Goal: Transaction & Acquisition: Purchase product/service

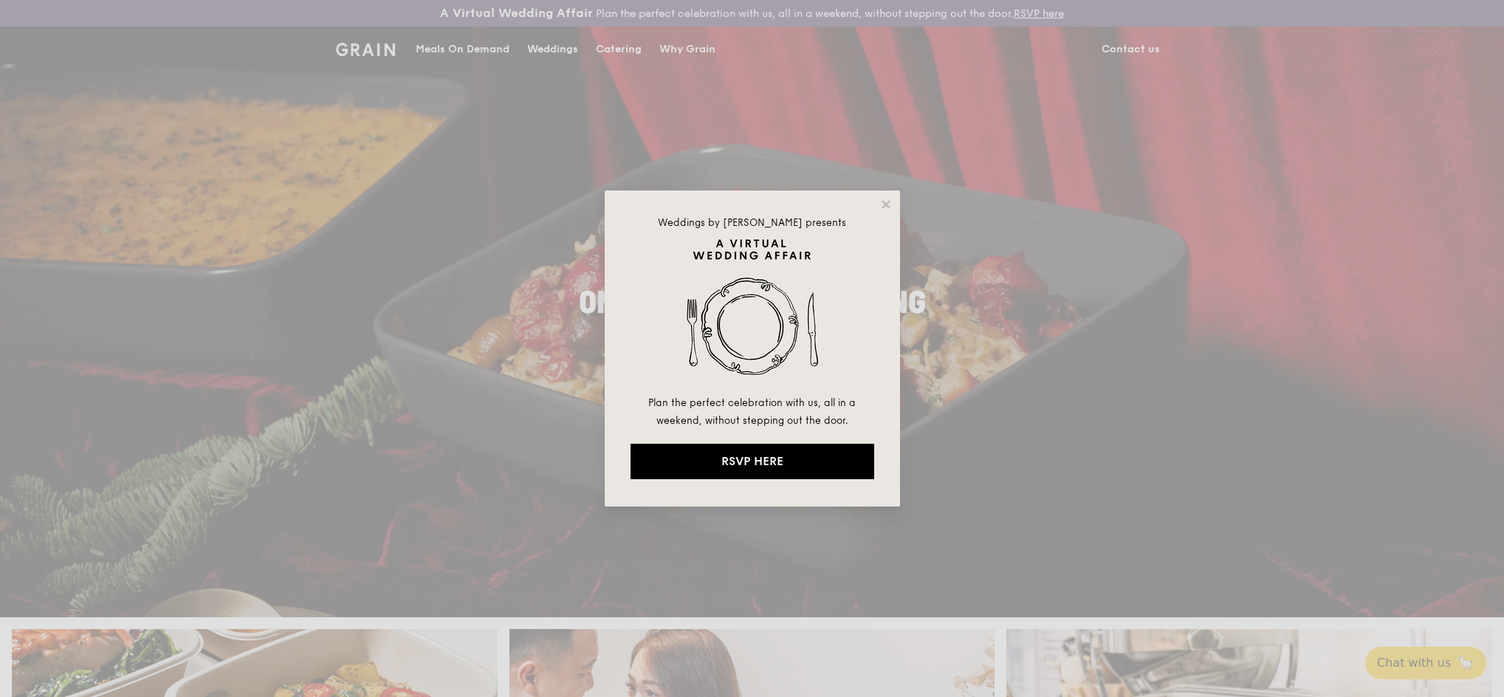
click at [478, 48] on div "Weddings by Grain presents Plan the perfect celebration with us, all in a weeke…" at bounding box center [752, 348] width 1504 height 697
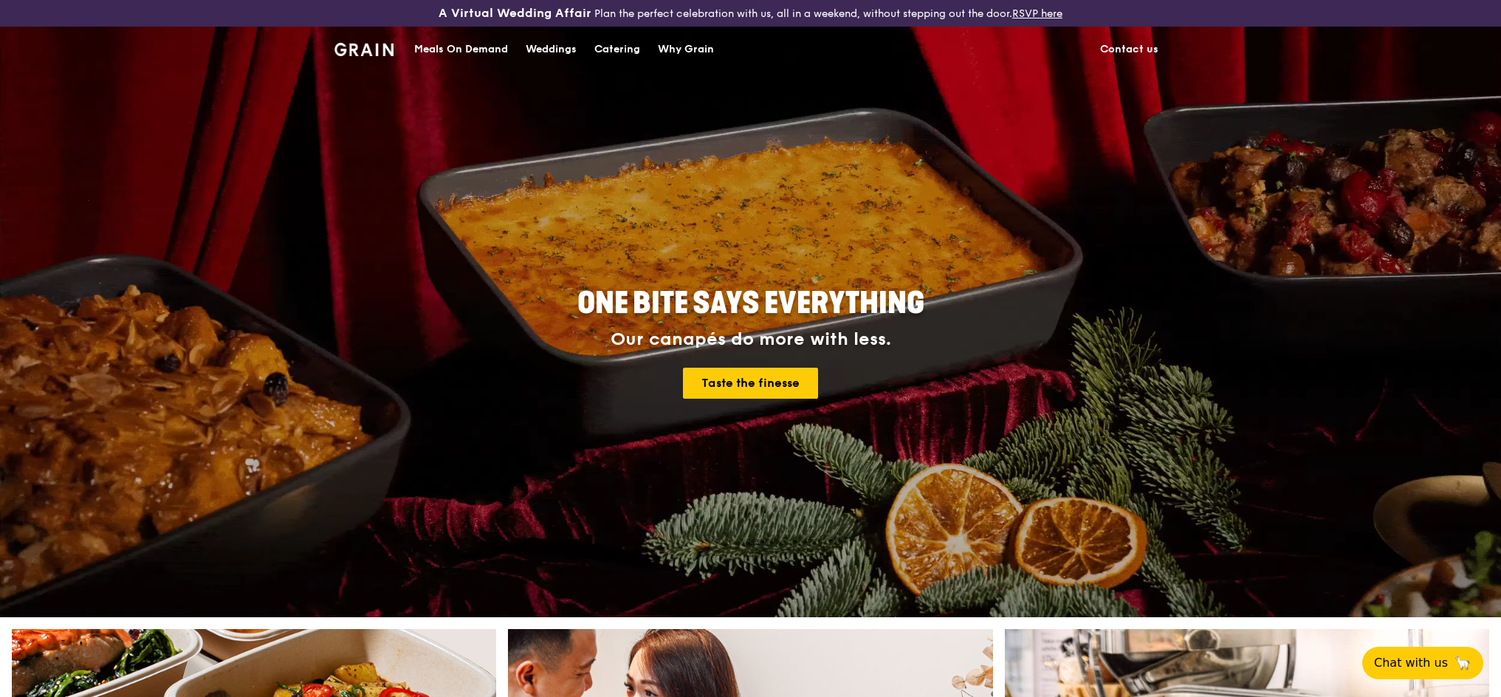
click at [617, 52] on div "Catering" at bounding box center [618, 49] width 46 height 44
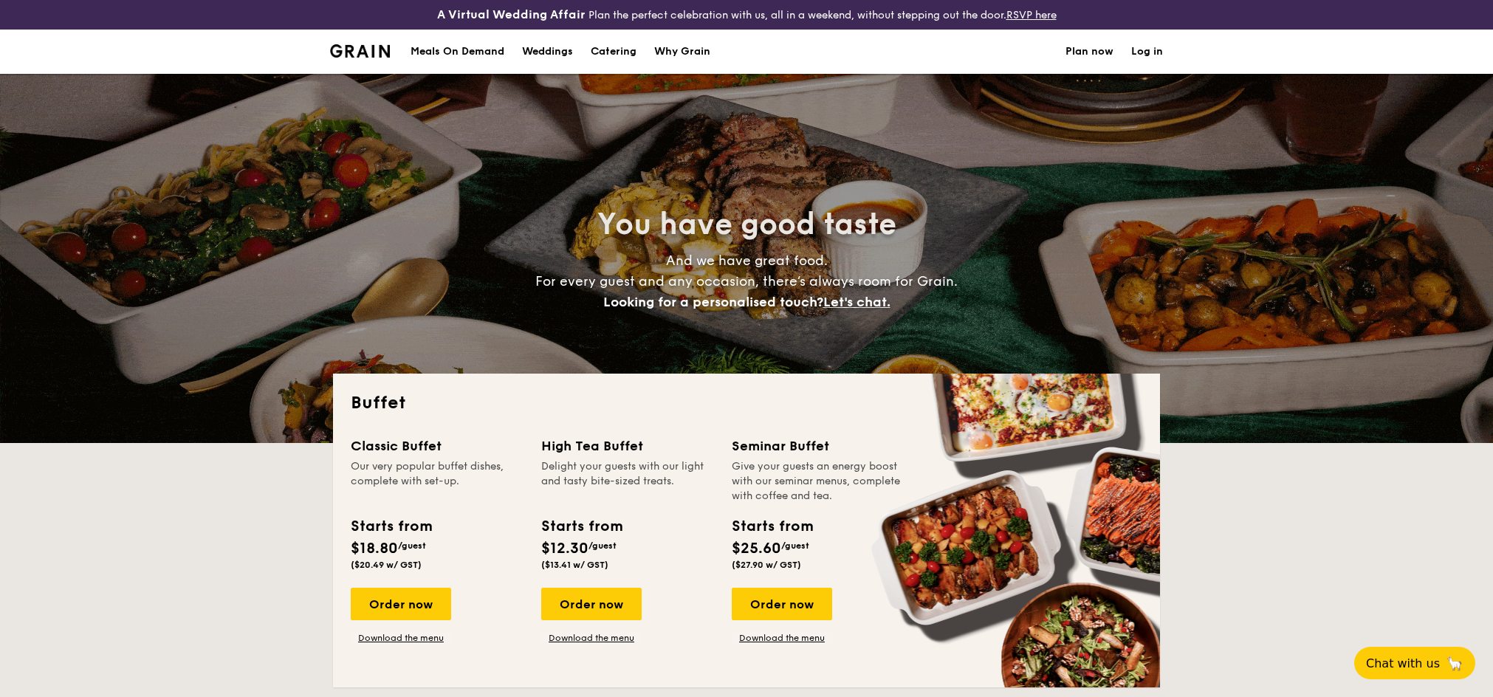
select select
click at [477, 57] on div "Meals On Demand" at bounding box center [458, 52] width 94 height 44
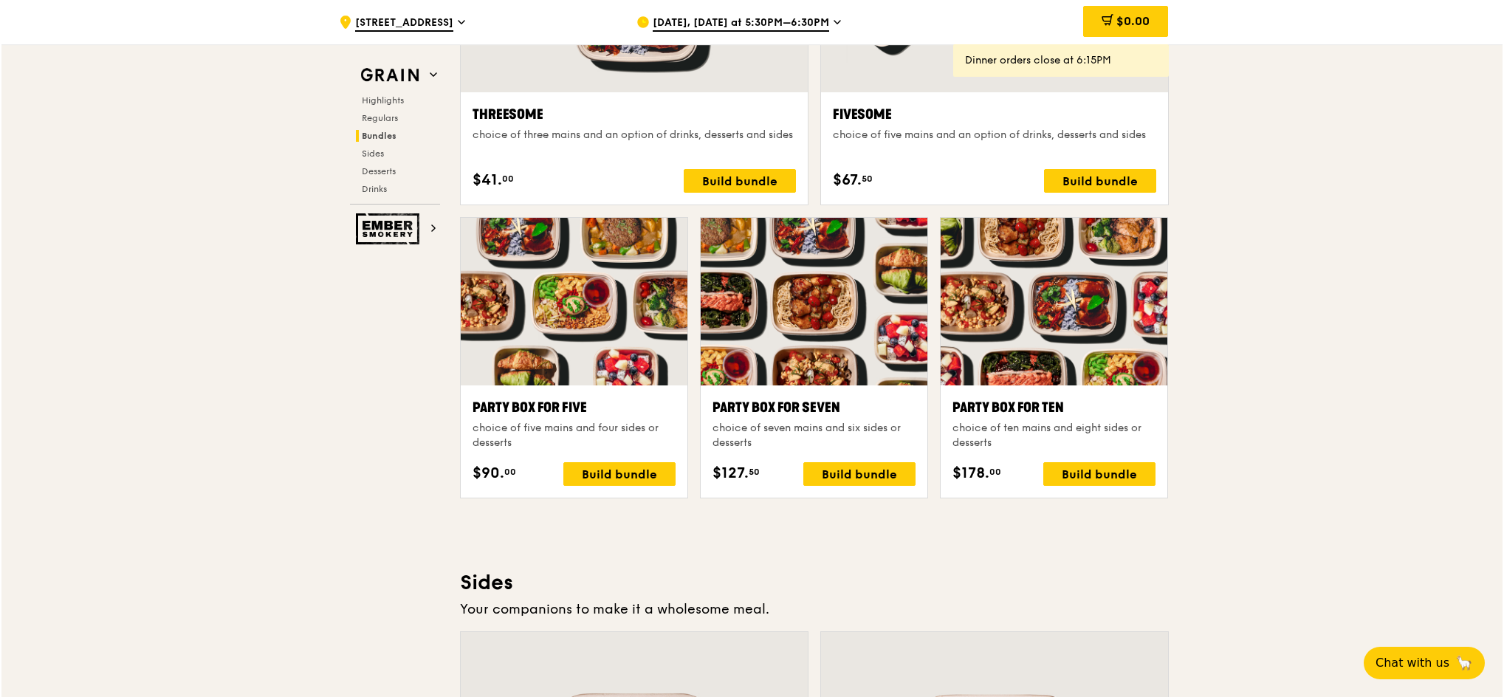
scroll to position [2792, 0]
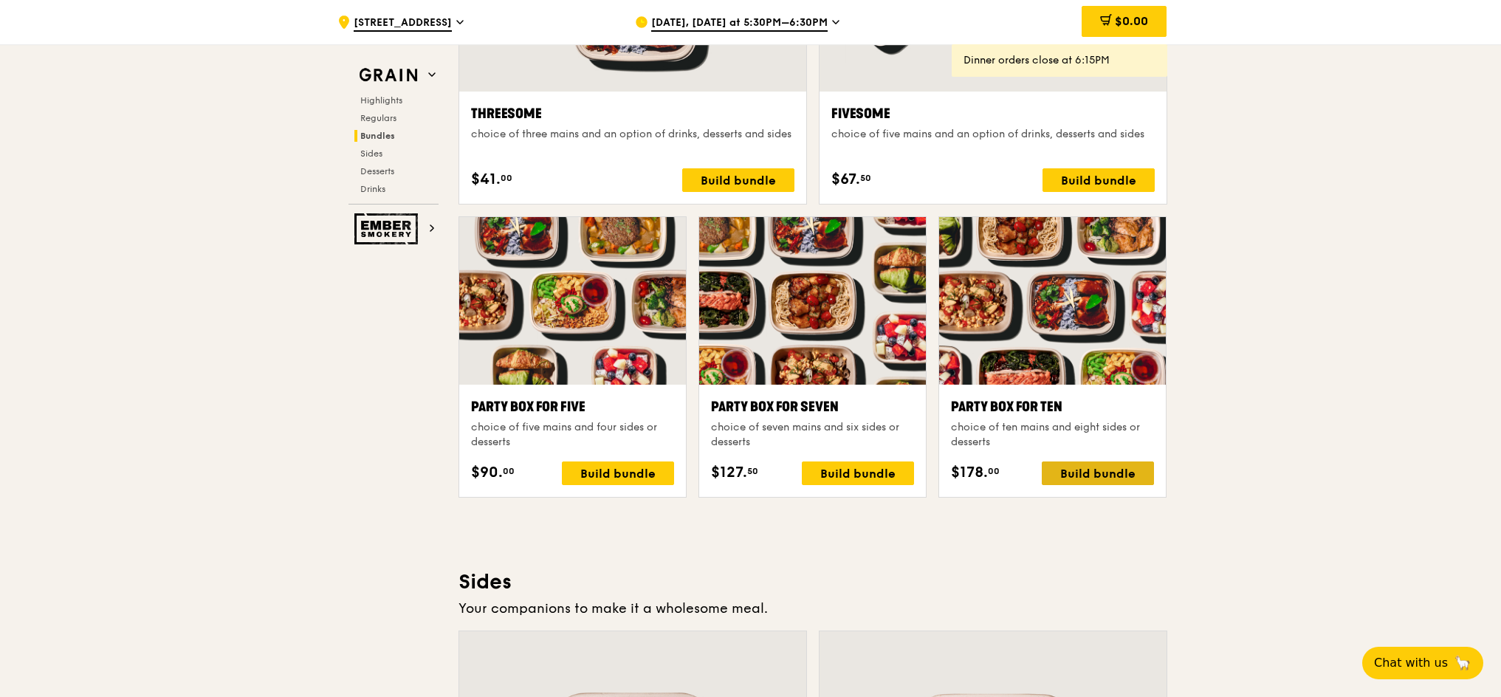
click at [1088, 476] on div "Build bundle" at bounding box center [1098, 474] width 112 height 24
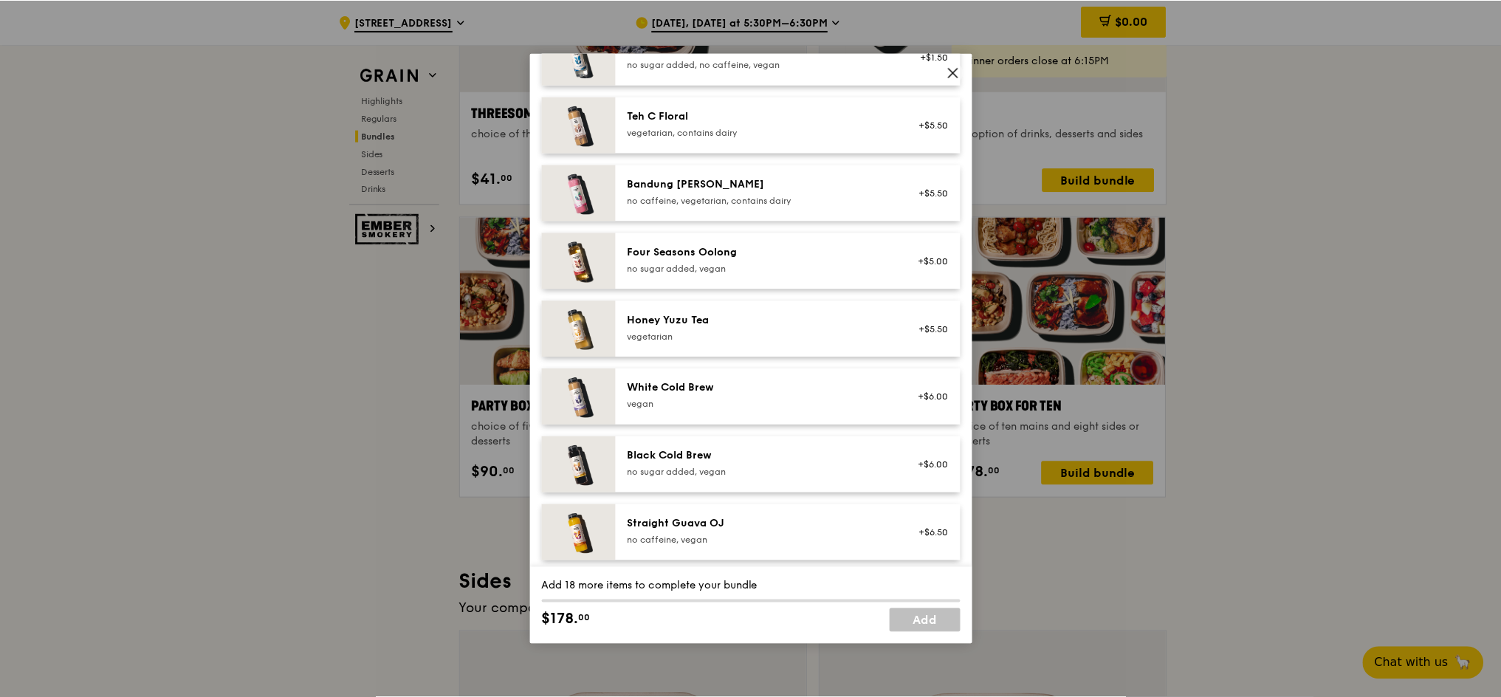
scroll to position [1778, 0]
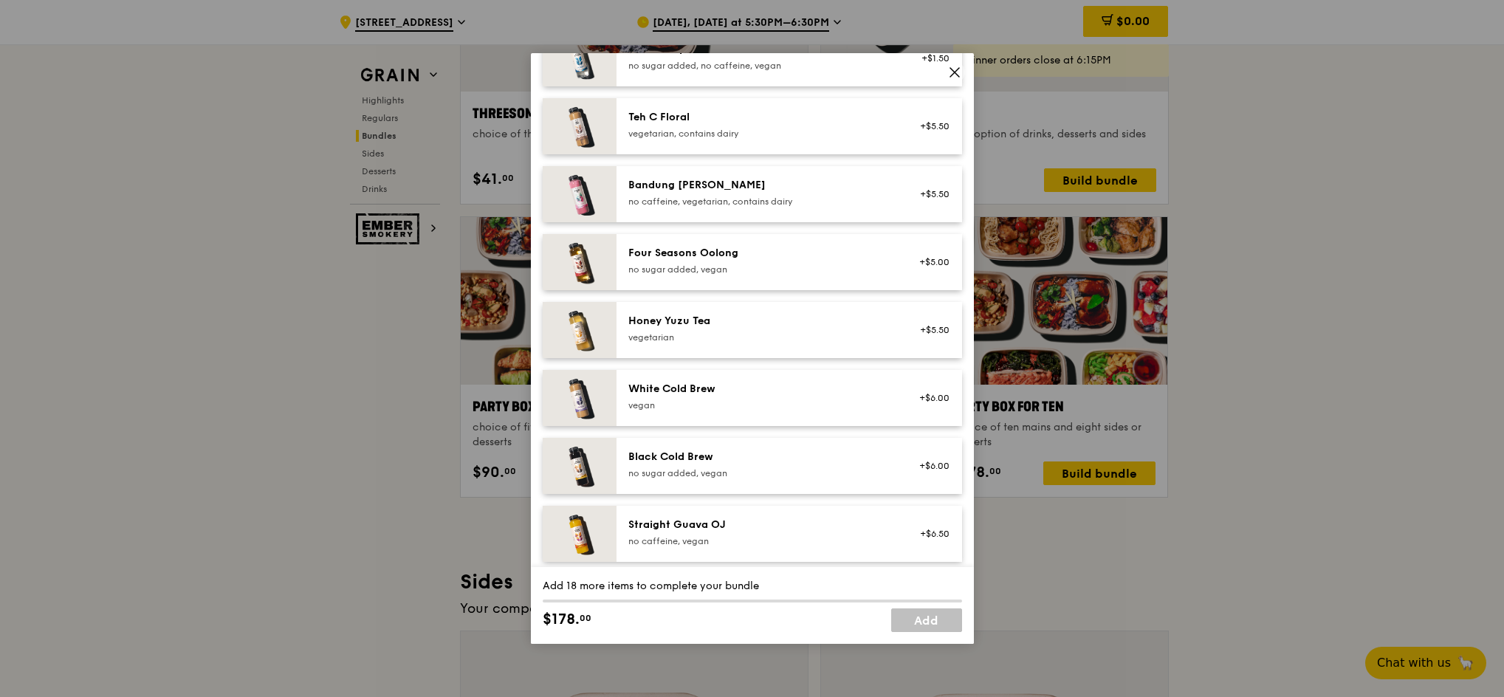
click at [952, 75] on icon at bounding box center [954, 72] width 13 height 13
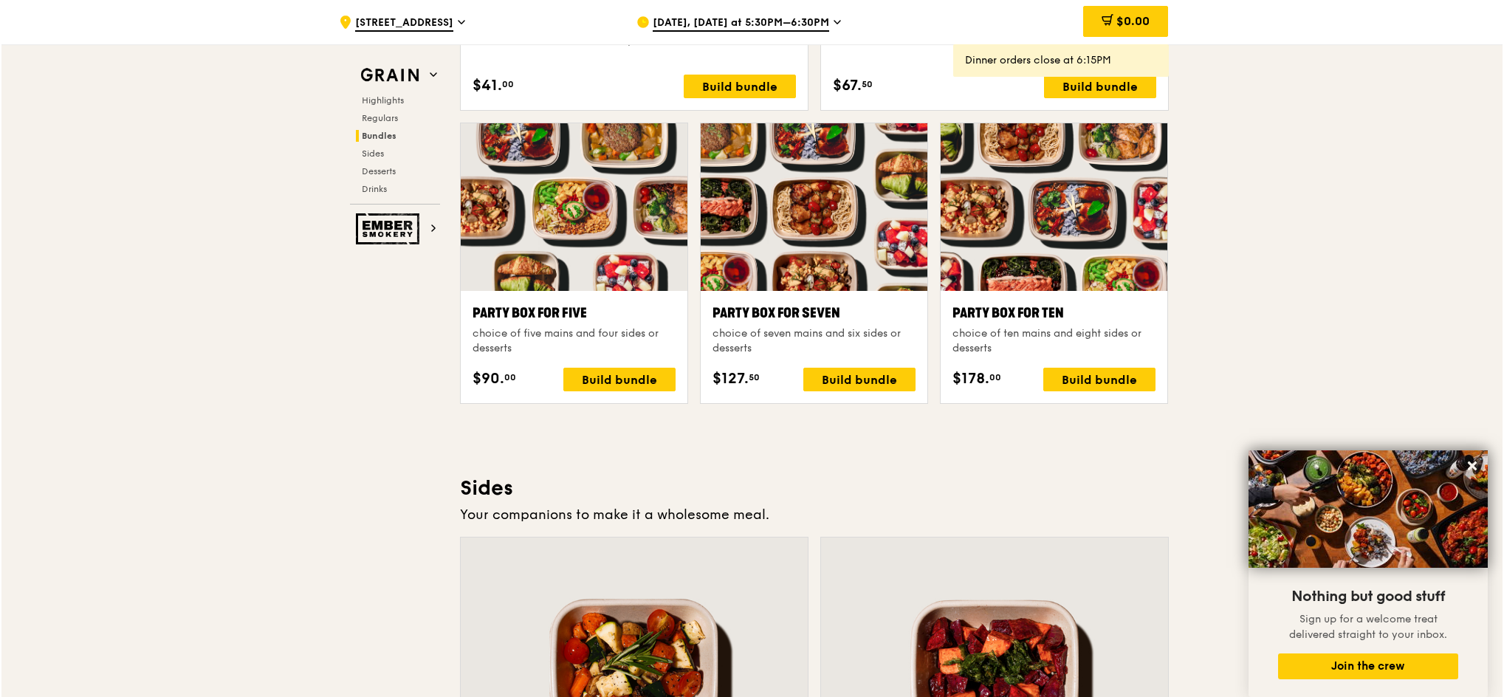
scroll to position [2797, 0]
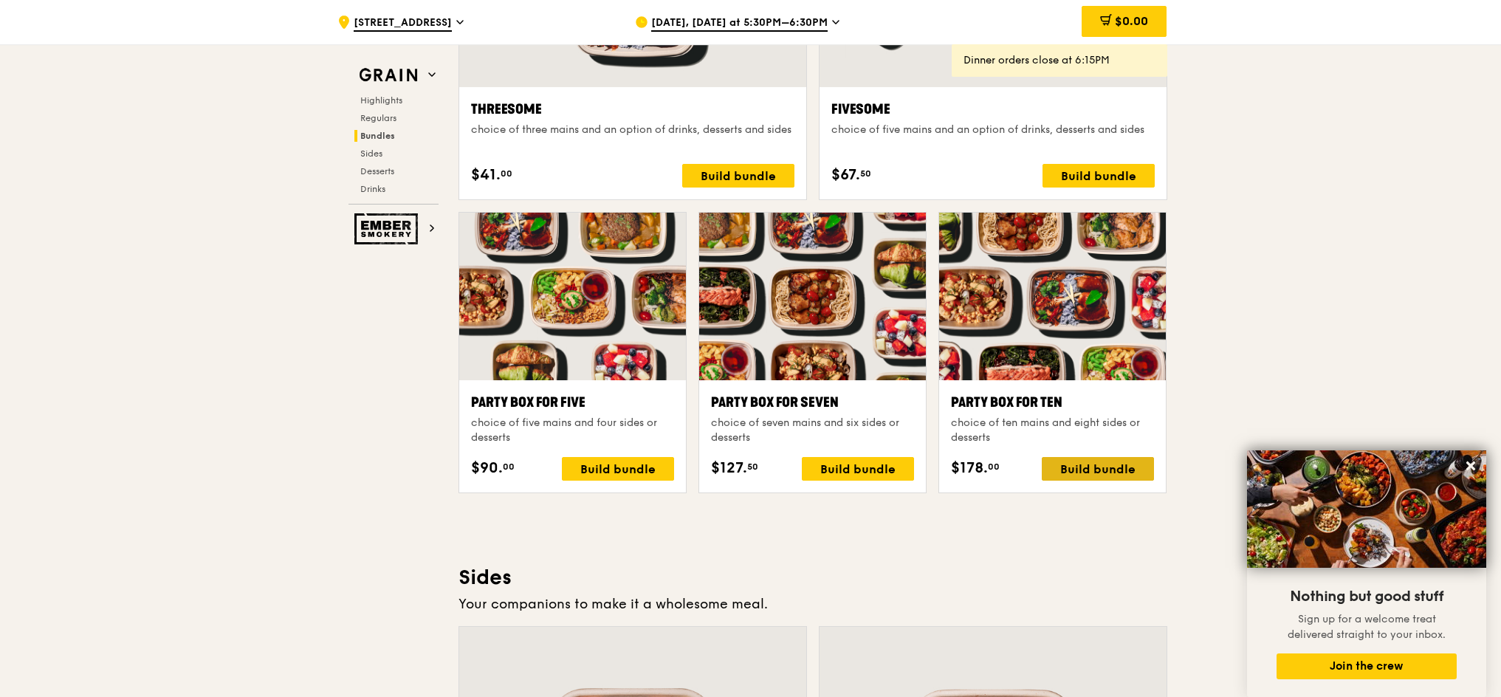
click at [1088, 473] on div "Build bundle" at bounding box center [1098, 469] width 112 height 24
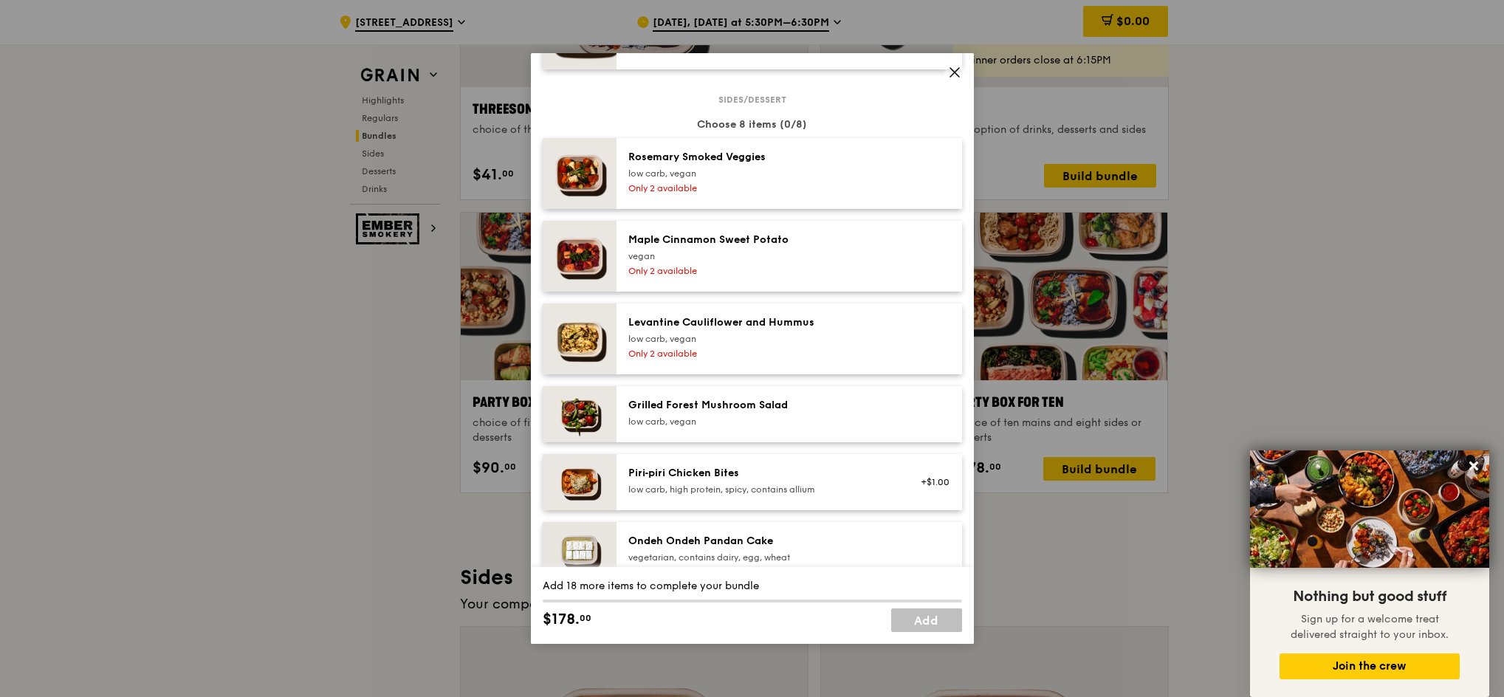
scroll to position [871, 0]
click at [788, 535] on div "Ondeh Ondeh Pandan Cake vegetarian, contains dairy, egg, wheat" at bounding box center [790, 551] width 346 height 56
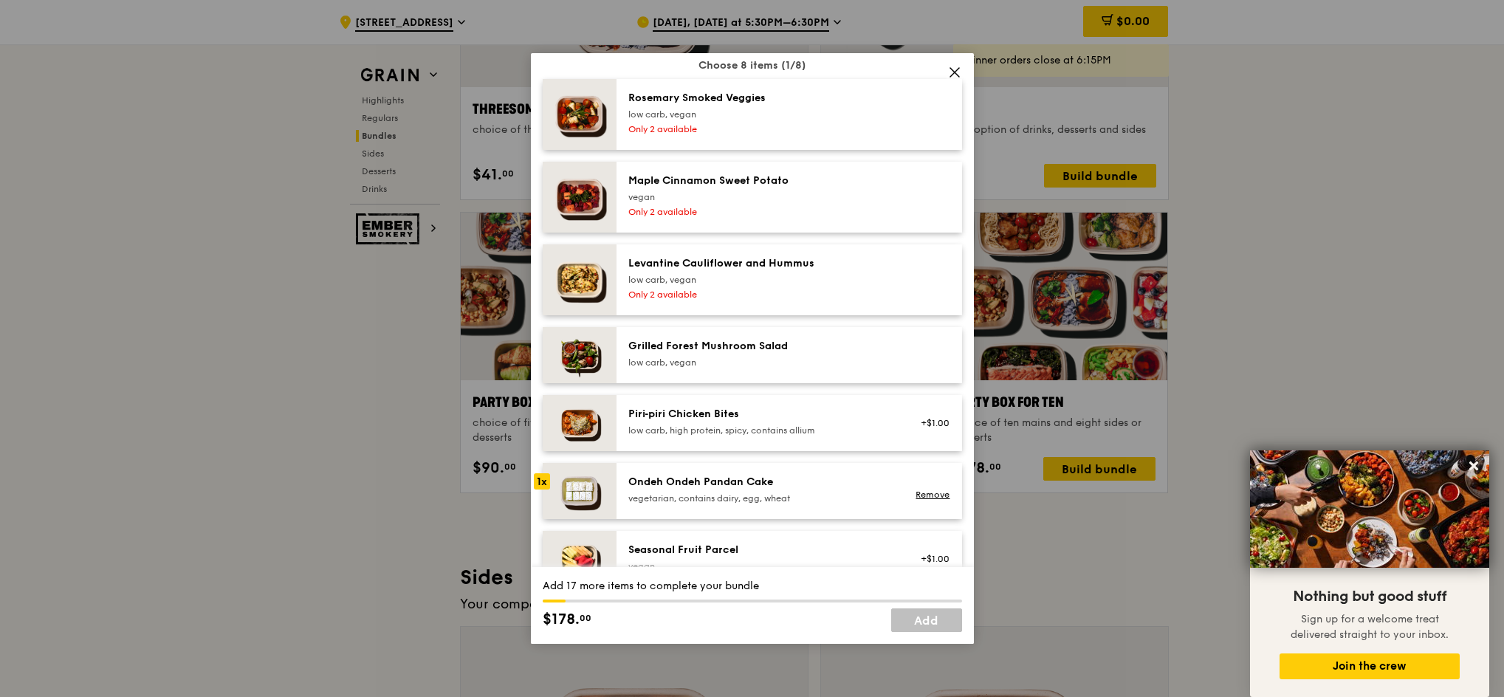
scroll to position [931, 0]
click at [739, 476] on div "Ondeh Ondeh Pandan Cake vegetarian, contains dairy, egg, wheat Remove" at bounding box center [790, 492] width 346 height 56
click at [739, 476] on div "Ondeh Ondeh Pandan Cake" at bounding box center [760, 483] width 265 height 15
click at [775, 358] on div "low carb, vegan" at bounding box center [760, 363] width 265 height 12
click at [792, 199] on div "vegan" at bounding box center [760, 198] width 265 height 12
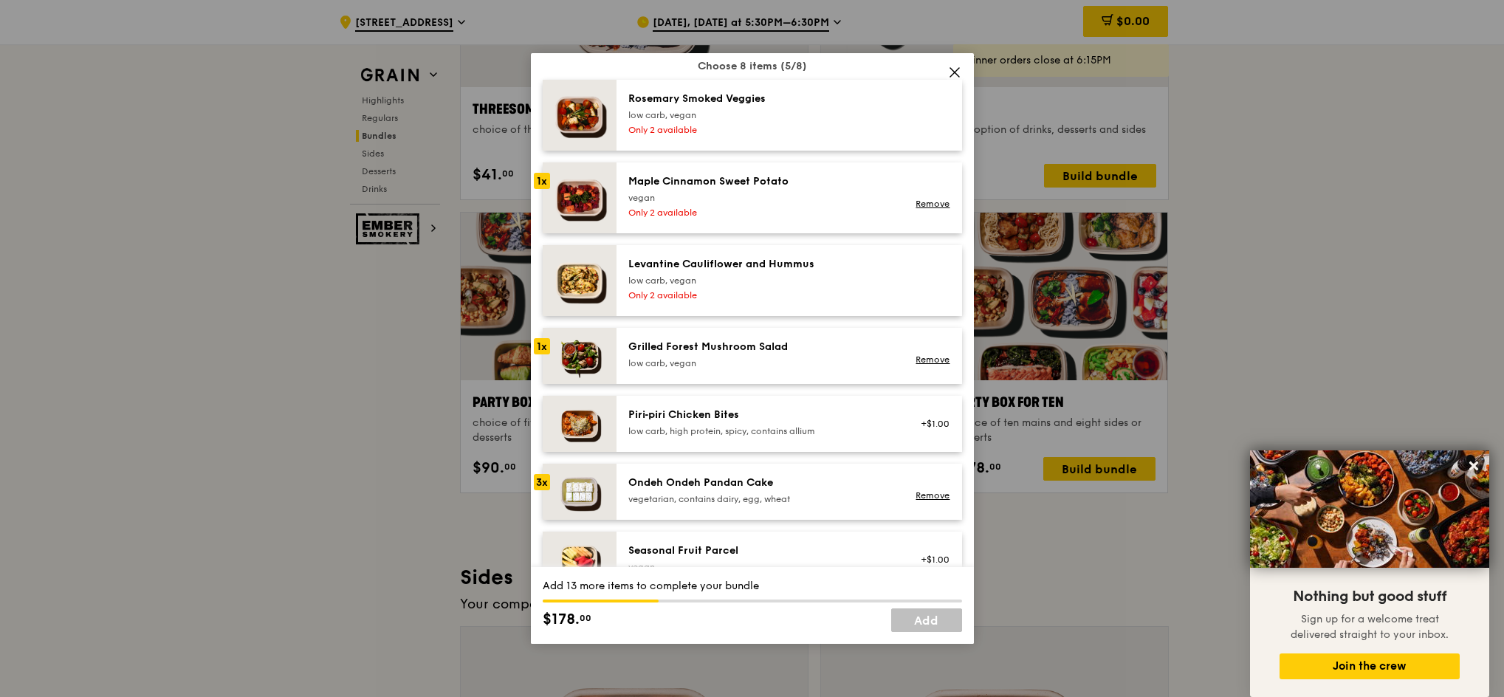
click at [789, 107] on div "[PERSON_NAME] Smoked Veggies low carb, vegan" at bounding box center [760, 107] width 265 height 30
click at [772, 287] on div "Levantine Cauliflower and Hummus low carb, vegan Only 2 available" at bounding box center [761, 280] width 283 height 47
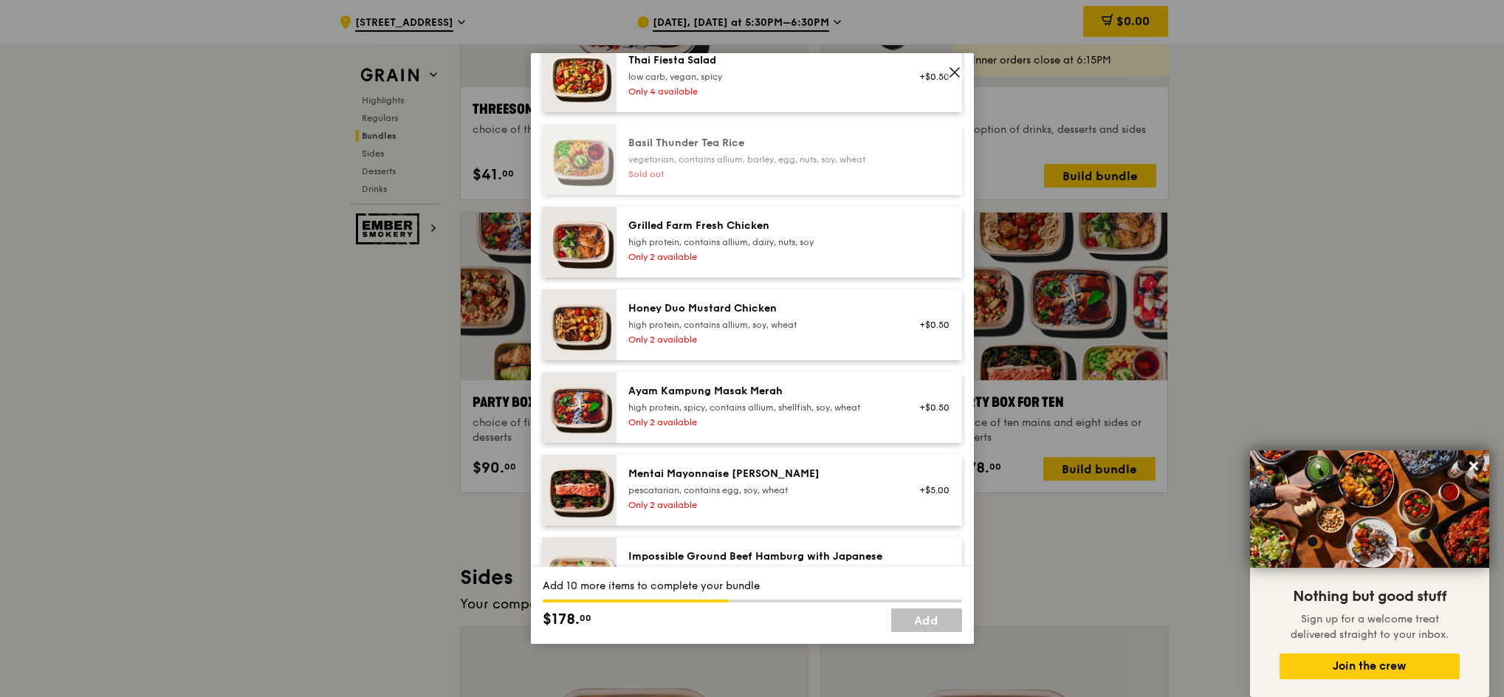
scroll to position [315, 0]
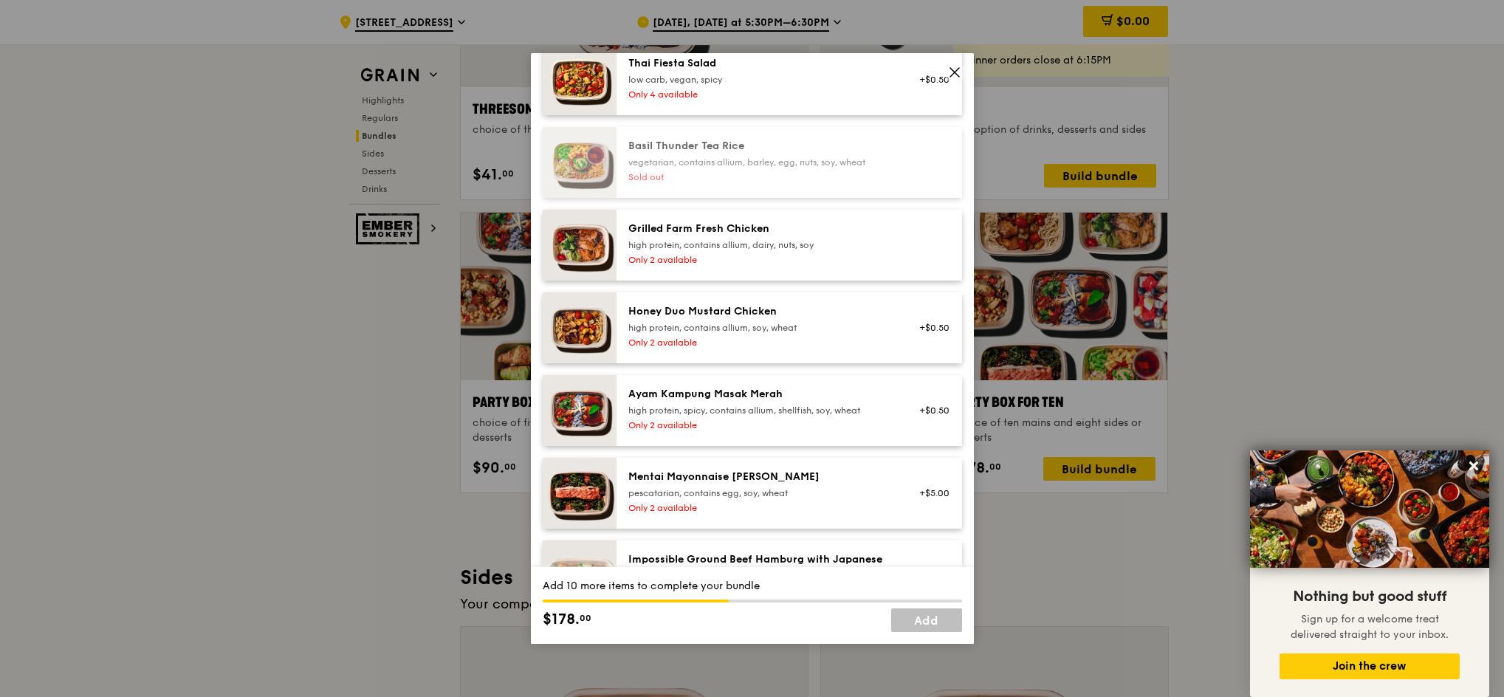
click at [800, 337] on div "Only 2 available" at bounding box center [760, 343] width 265 height 12
click at [784, 403] on div "Ayam Kampung Masak Merah high protein, spicy, contains allium, shellfish, soy, …" at bounding box center [760, 402] width 265 height 30
click at [775, 466] on div "Mentai Mayonnaise [PERSON_NAME] pescatarian, contains egg, soy, wheat Only 2 av…" at bounding box center [790, 493] width 346 height 71
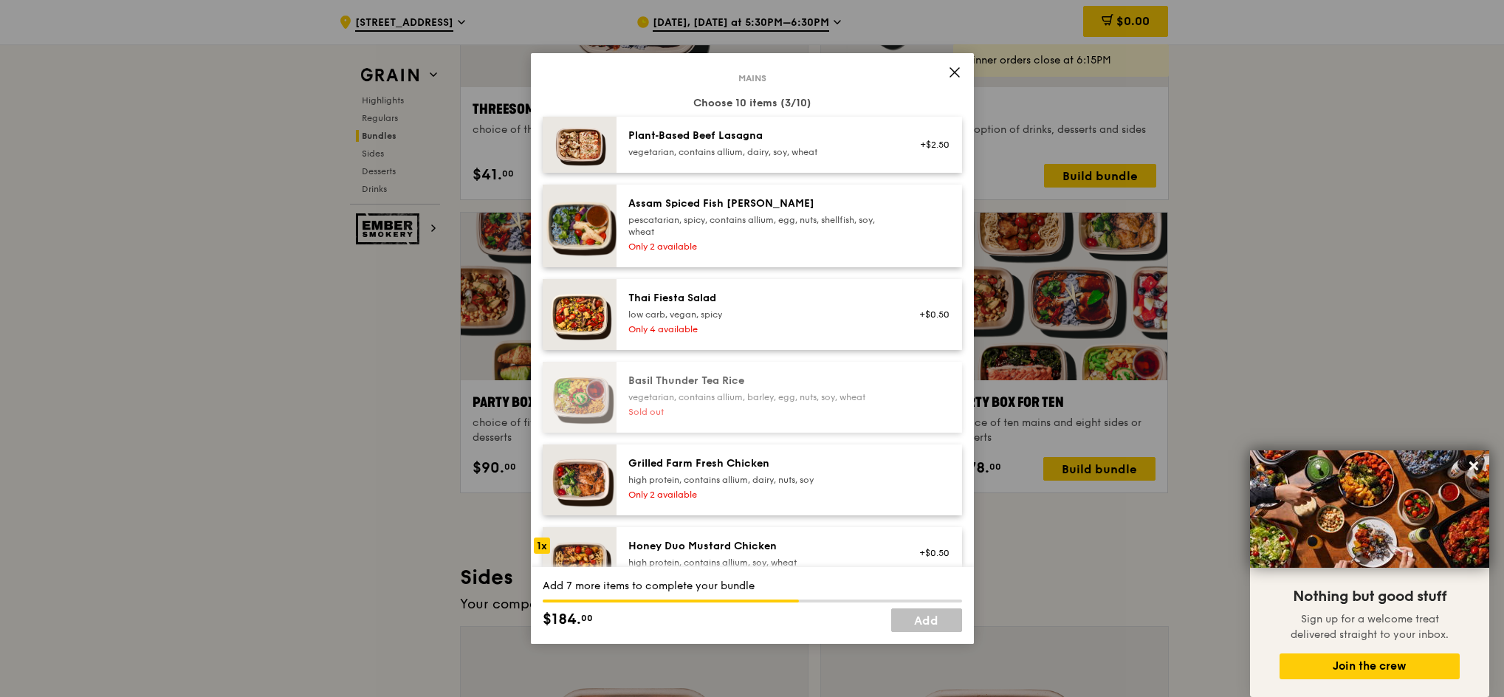
scroll to position [80, 0]
click at [775, 475] on div "high protein, contains allium, dairy, nuts, soy" at bounding box center [760, 481] width 265 height 12
click at [795, 324] on div "Only 4 available" at bounding box center [760, 330] width 265 height 12
click at [763, 203] on div "Assam Spiced Fish [PERSON_NAME]" at bounding box center [760, 204] width 265 height 15
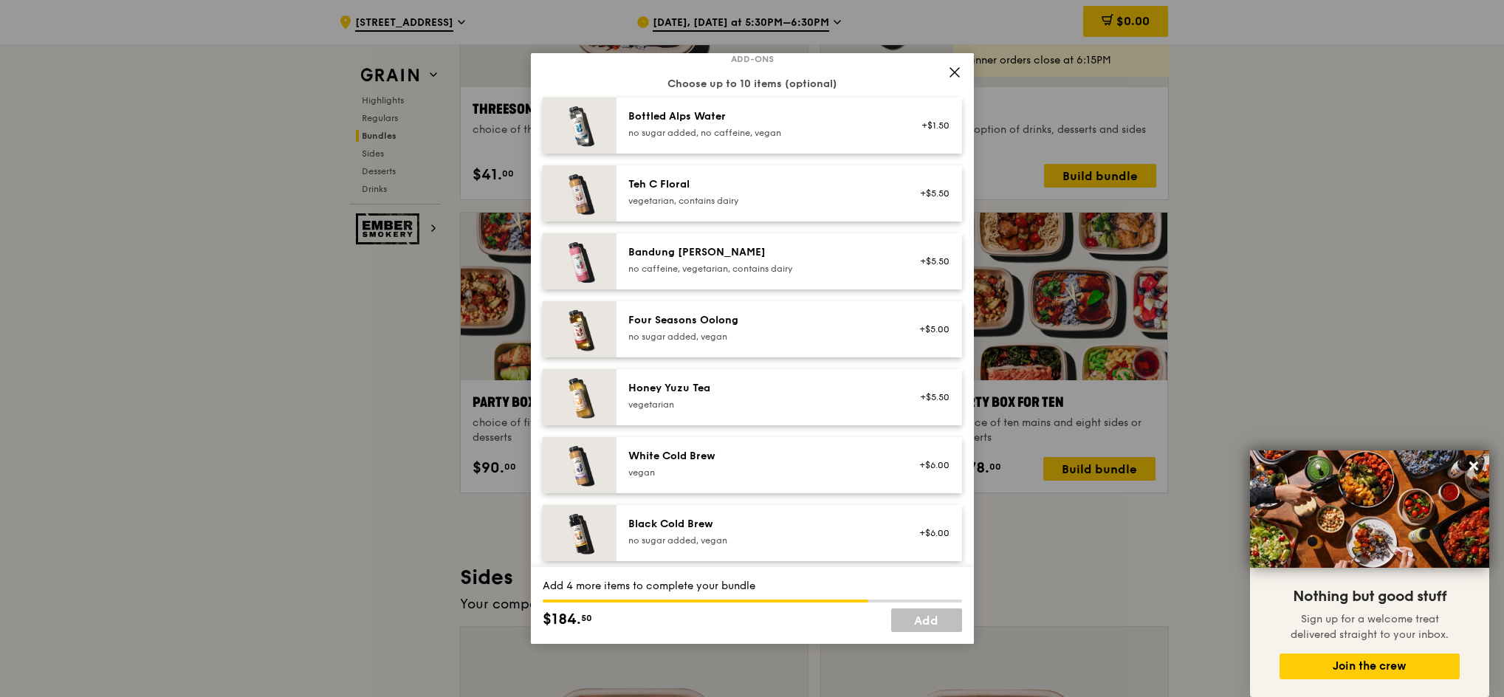
scroll to position [1685, 0]
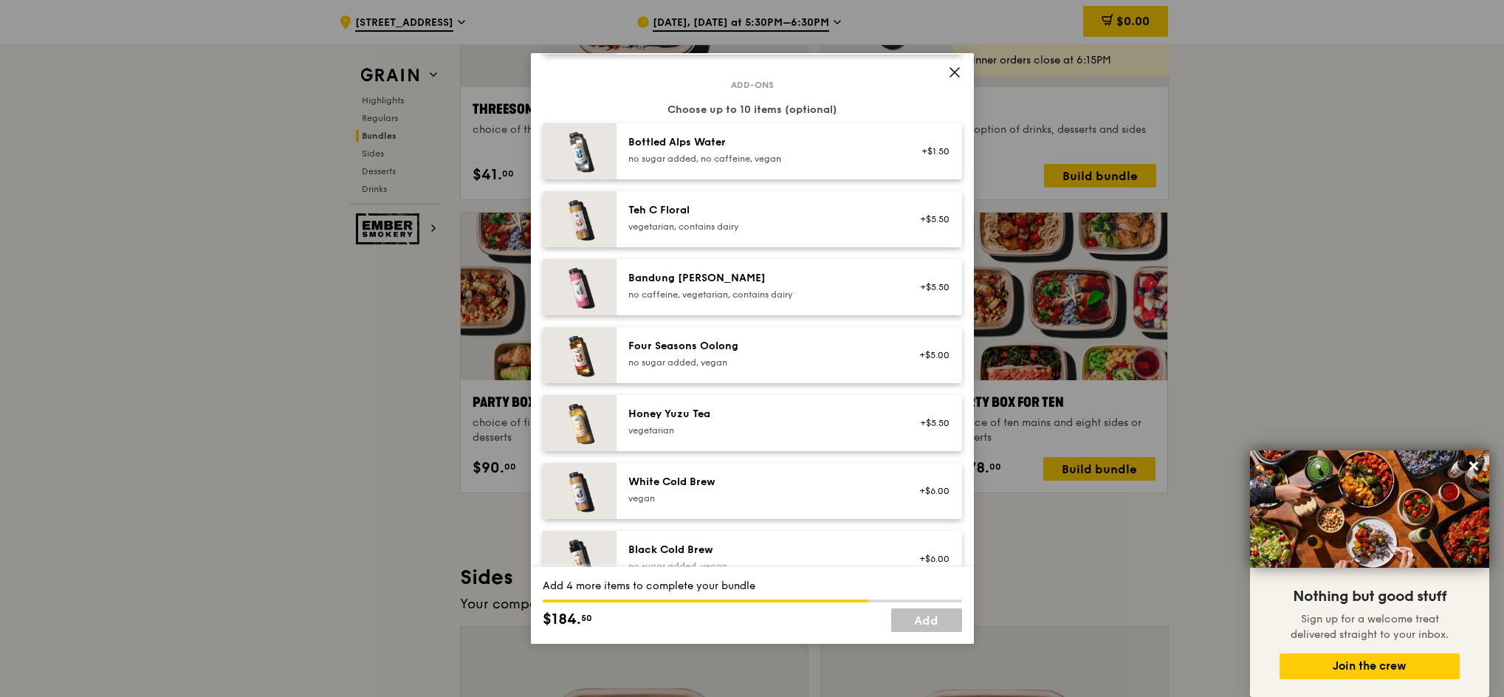
click at [816, 227] on div "vegetarian, contains dairy" at bounding box center [760, 227] width 265 height 12
drag, startPoint x: 804, startPoint y: 287, endPoint x: 798, endPoint y: 301, distance: 14.9
click at [796, 303] on div "Bandung [PERSON_NAME] no caffeine, vegetarian, contains dairy +$5.50" at bounding box center [790, 287] width 346 height 56
drag, startPoint x: 787, startPoint y: 346, endPoint x: 777, endPoint y: 382, distance: 36.7
click at [776, 383] on div "Four Seasons Oolong no sugar added, vegan +$5.00" at bounding box center [790, 355] width 346 height 56
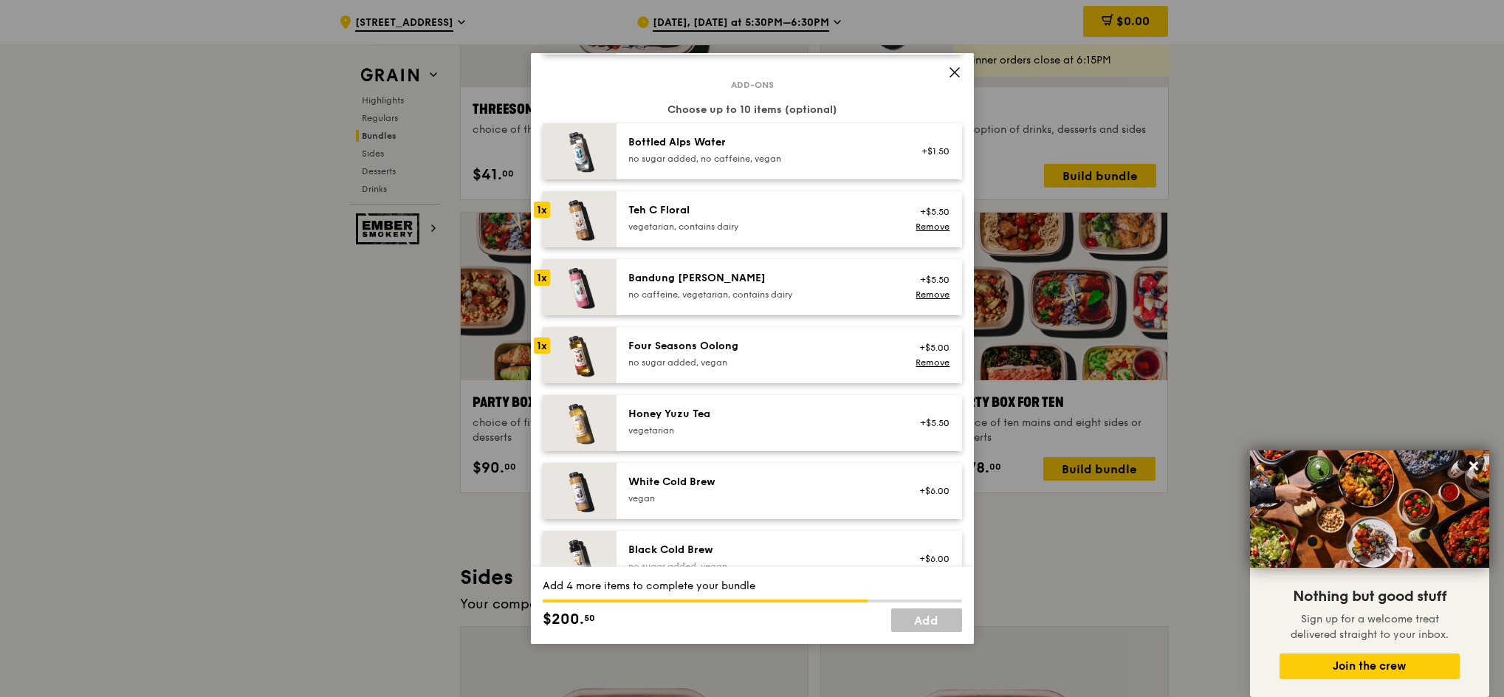
click at [776, 380] on div "Four Seasons Oolong no sugar added, vegan +$5.00 Remove" at bounding box center [790, 355] width 346 height 56
click at [787, 354] on div "Four Seasons Oolong no sugar added, vegan" at bounding box center [760, 354] width 265 height 30
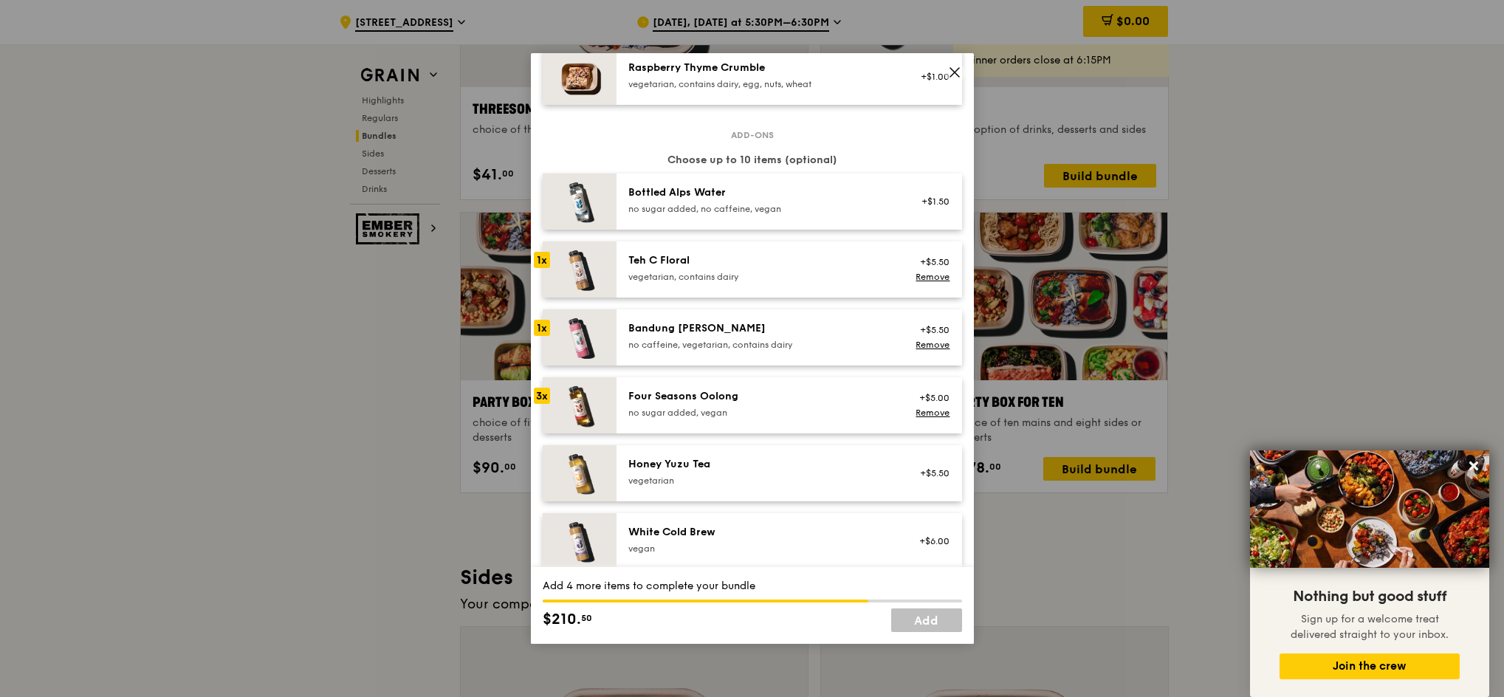
scroll to position [1634, 0]
drag, startPoint x: 787, startPoint y: 354, endPoint x: 786, endPoint y: 343, distance: 11.2
click at [785, 343] on div "no caffeine, vegetarian, contains dairy" at bounding box center [760, 346] width 265 height 12
click at [763, 278] on div "vegetarian, contains dairy" at bounding box center [760, 278] width 265 height 12
drag, startPoint x: 764, startPoint y: 278, endPoint x: 797, endPoint y: 271, distance: 33.9
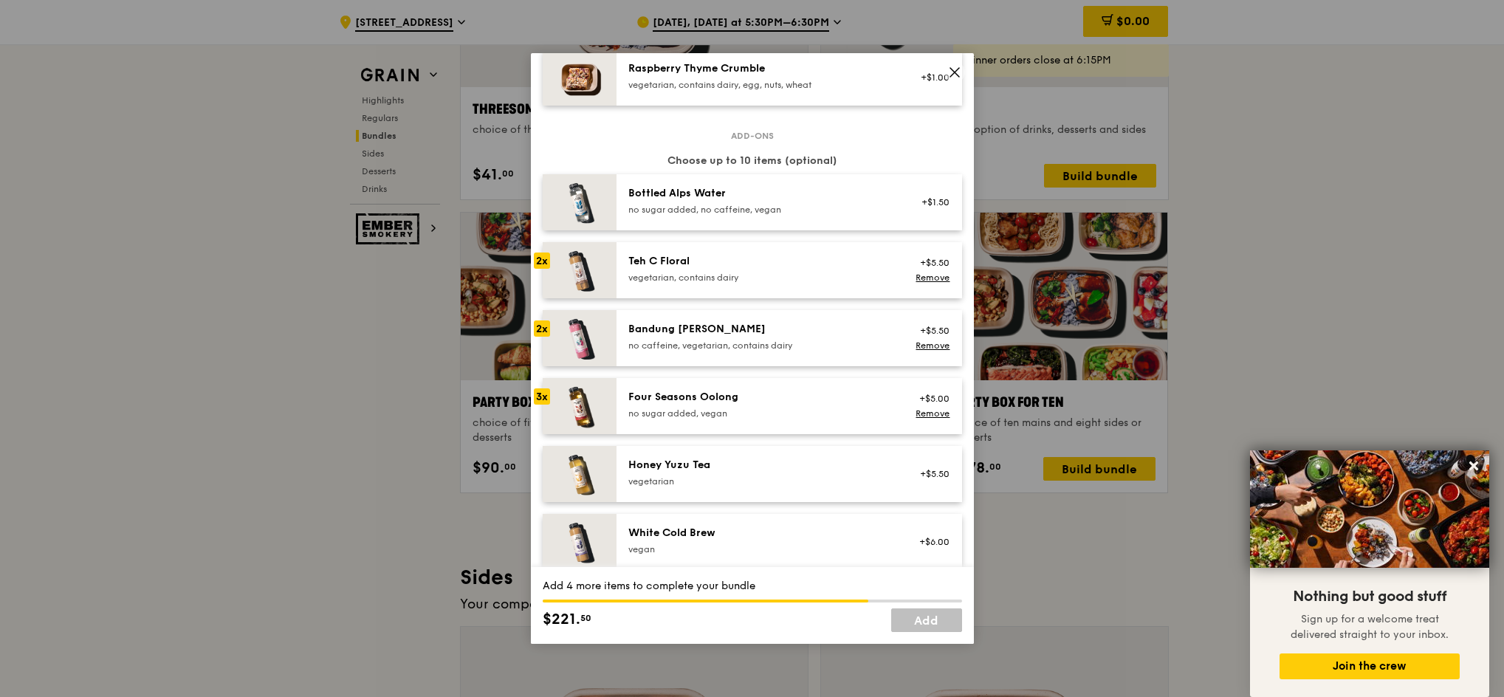
click at [798, 270] on div "Teh C Floral vegetarian, contains dairy" at bounding box center [760, 269] width 265 height 30
click at [916, 278] on link "Remove" at bounding box center [933, 278] width 34 height 10
click at [921, 346] on link "Remove" at bounding box center [933, 345] width 34 height 10
click at [916, 418] on div "+$5.00 Remove" at bounding box center [930, 406] width 57 height 32
click at [918, 410] on link "Remove" at bounding box center [933, 413] width 34 height 10
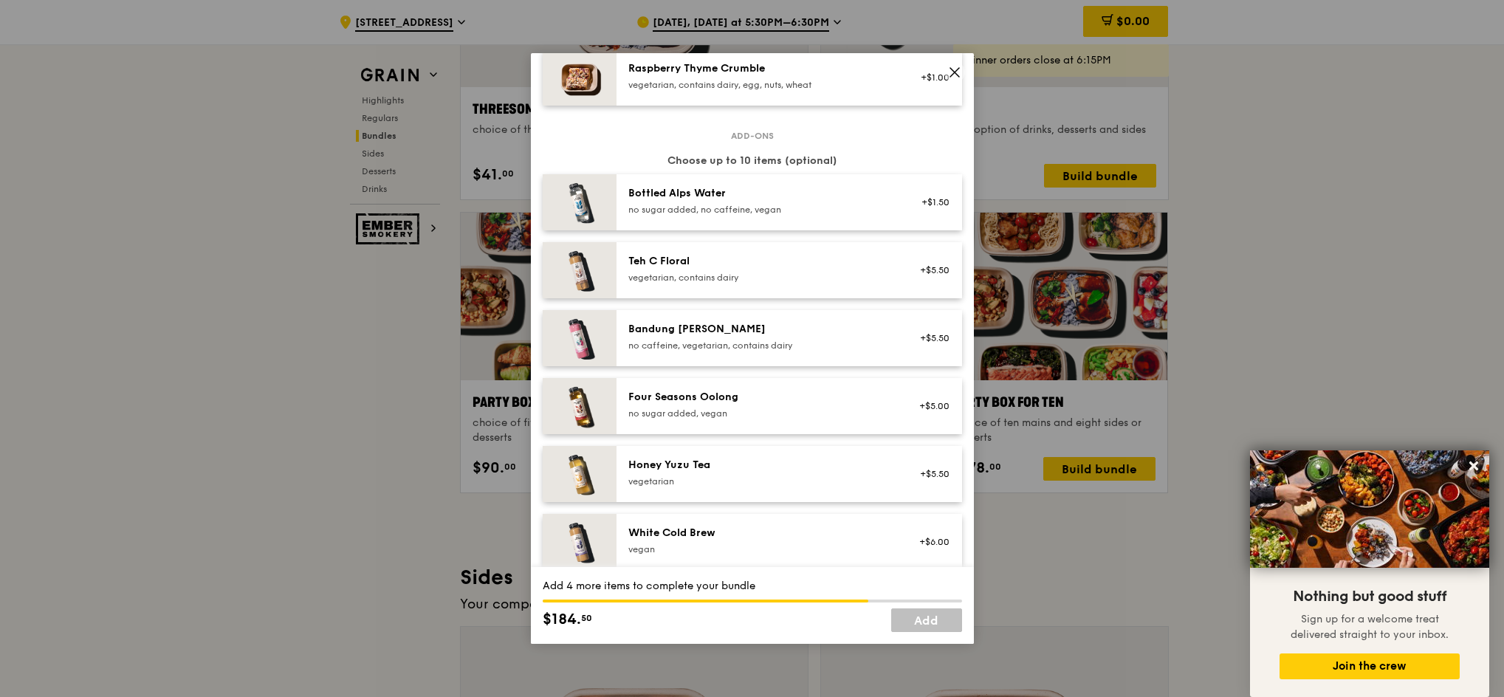
click at [917, 410] on div "+$5.00" at bounding box center [930, 406] width 39 height 12
click at [918, 410] on link "Remove" at bounding box center [933, 413] width 34 height 10
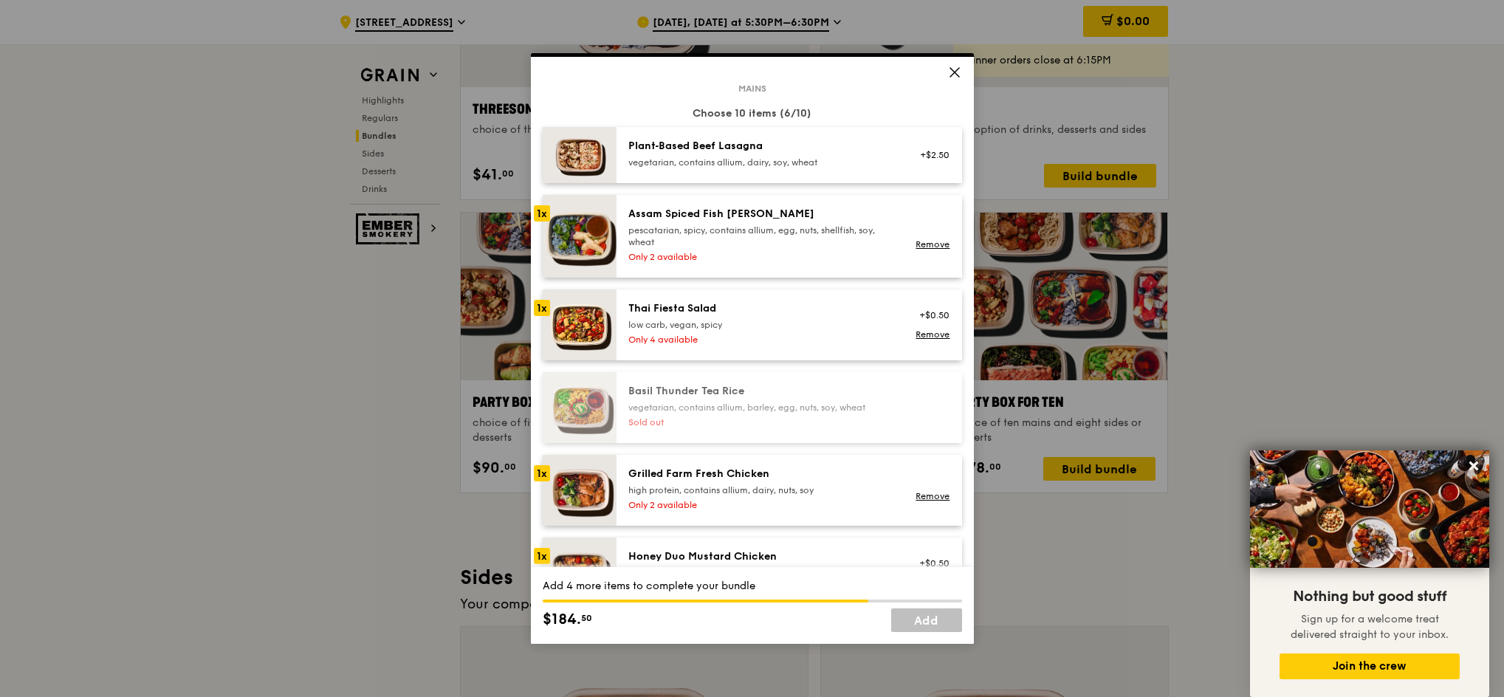
scroll to position [78, 0]
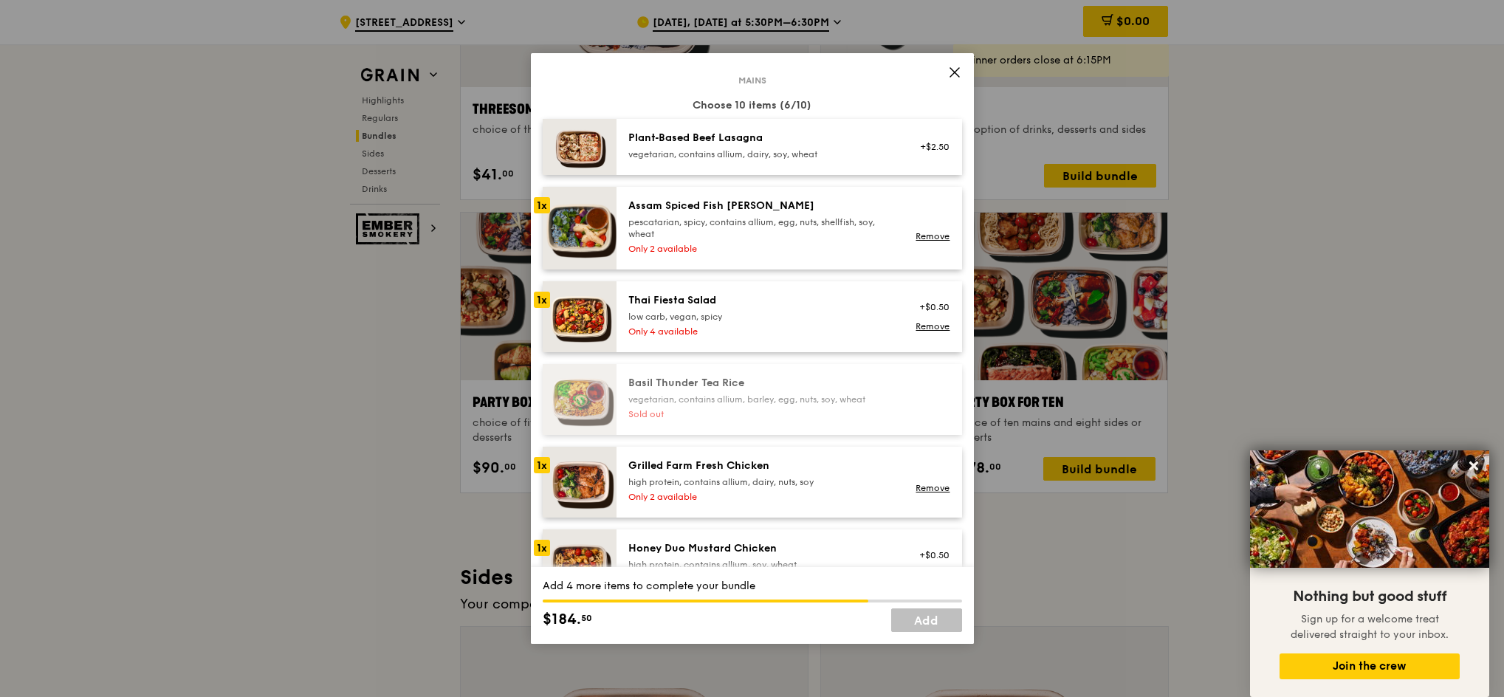
click at [752, 219] on div "pescatarian, spicy, contains allium, egg, nuts, shellfish, soy, wheat" at bounding box center [760, 228] width 265 height 24
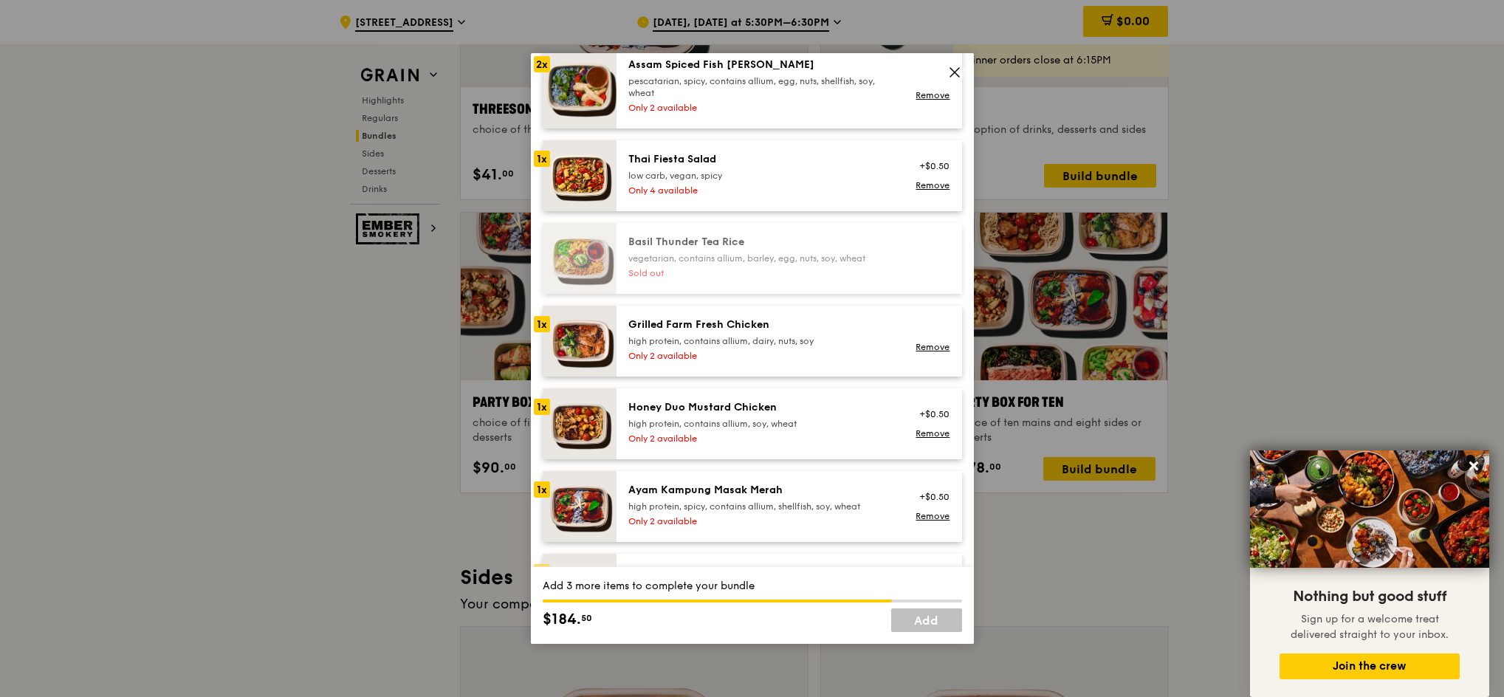
scroll to position [241, 0]
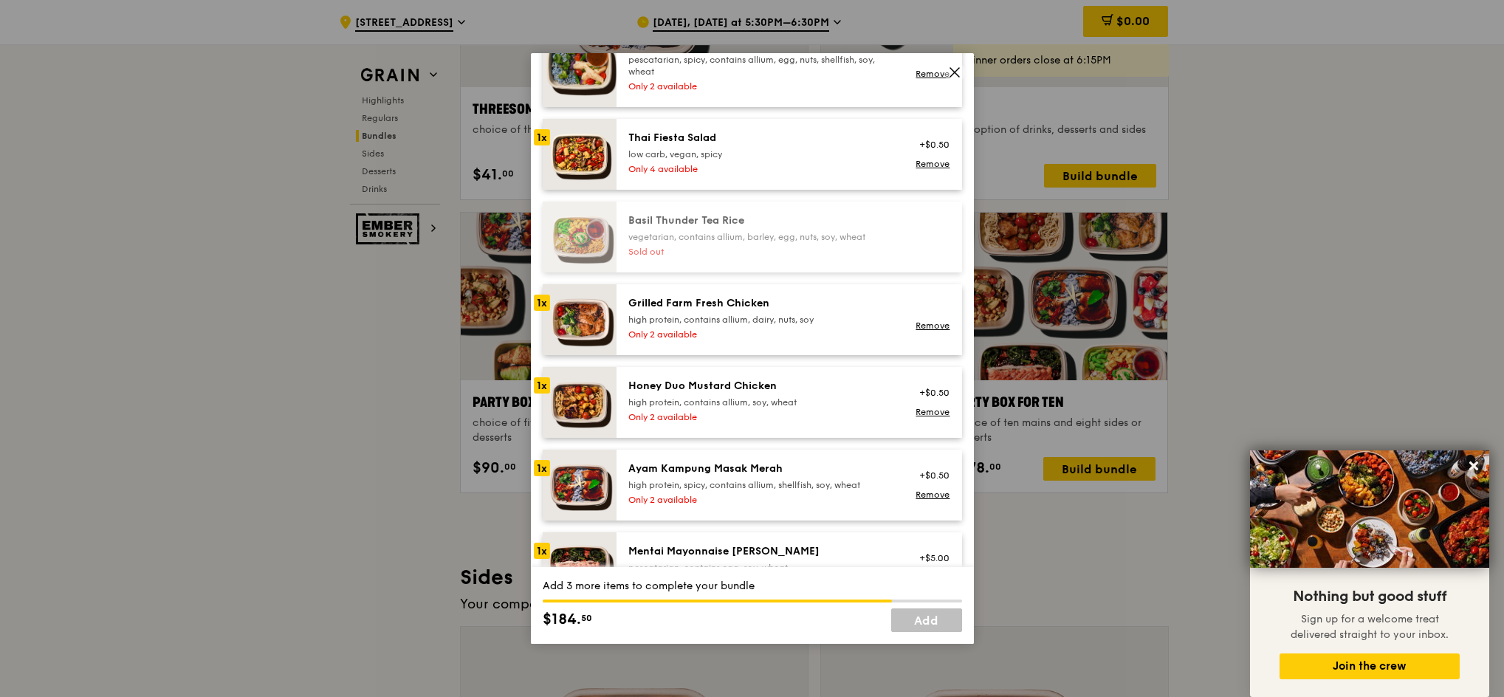
click at [741, 310] on div "Grilled Farm Fresh Chicken" at bounding box center [760, 303] width 265 height 15
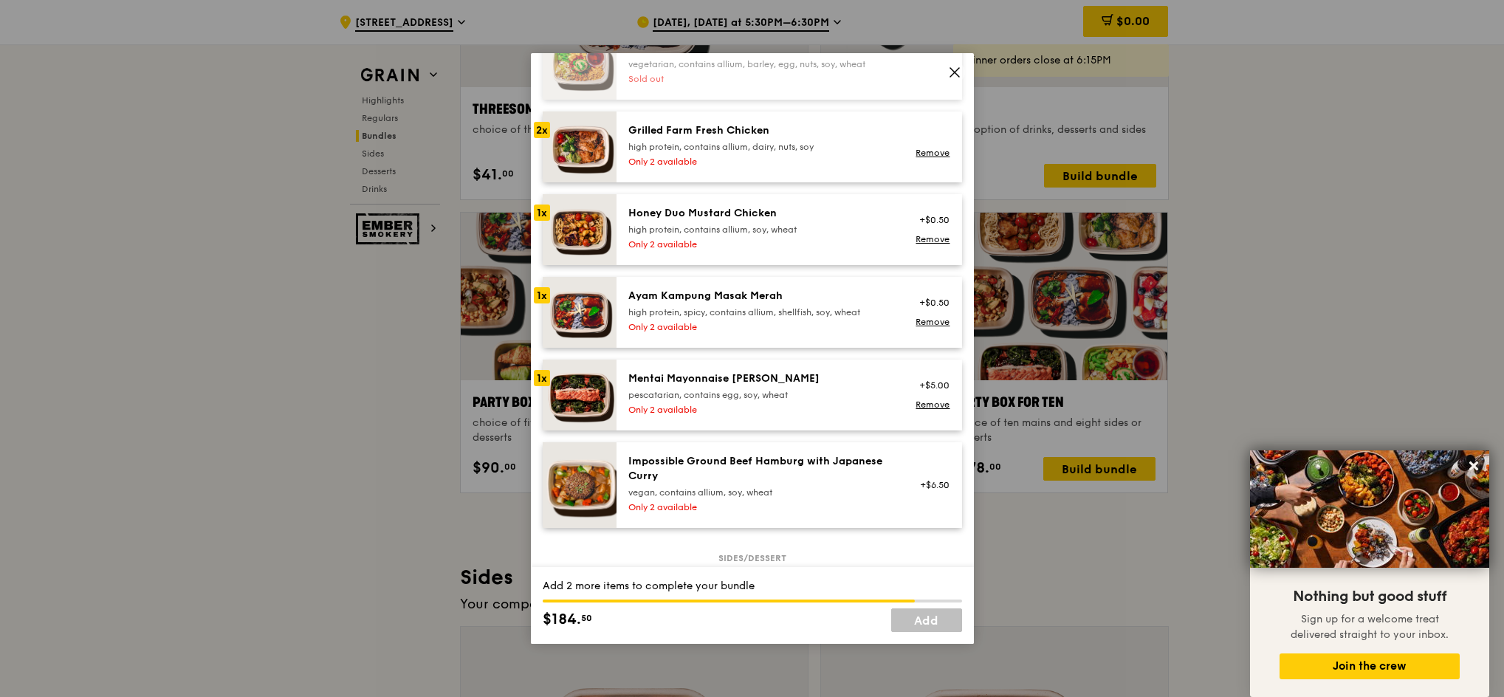
scroll to position [414, 0]
drag, startPoint x: 756, startPoint y: 233, endPoint x: 758, endPoint y: 222, distance: 10.6
click at [758, 223] on div "high protein, contains allium, soy, wheat" at bounding box center [760, 229] width 265 height 12
click at [784, 317] on div "Ayam Kampung Masak Merah high protein, spicy, contains allium, shellfish, soy, …" at bounding box center [761, 311] width 283 height 47
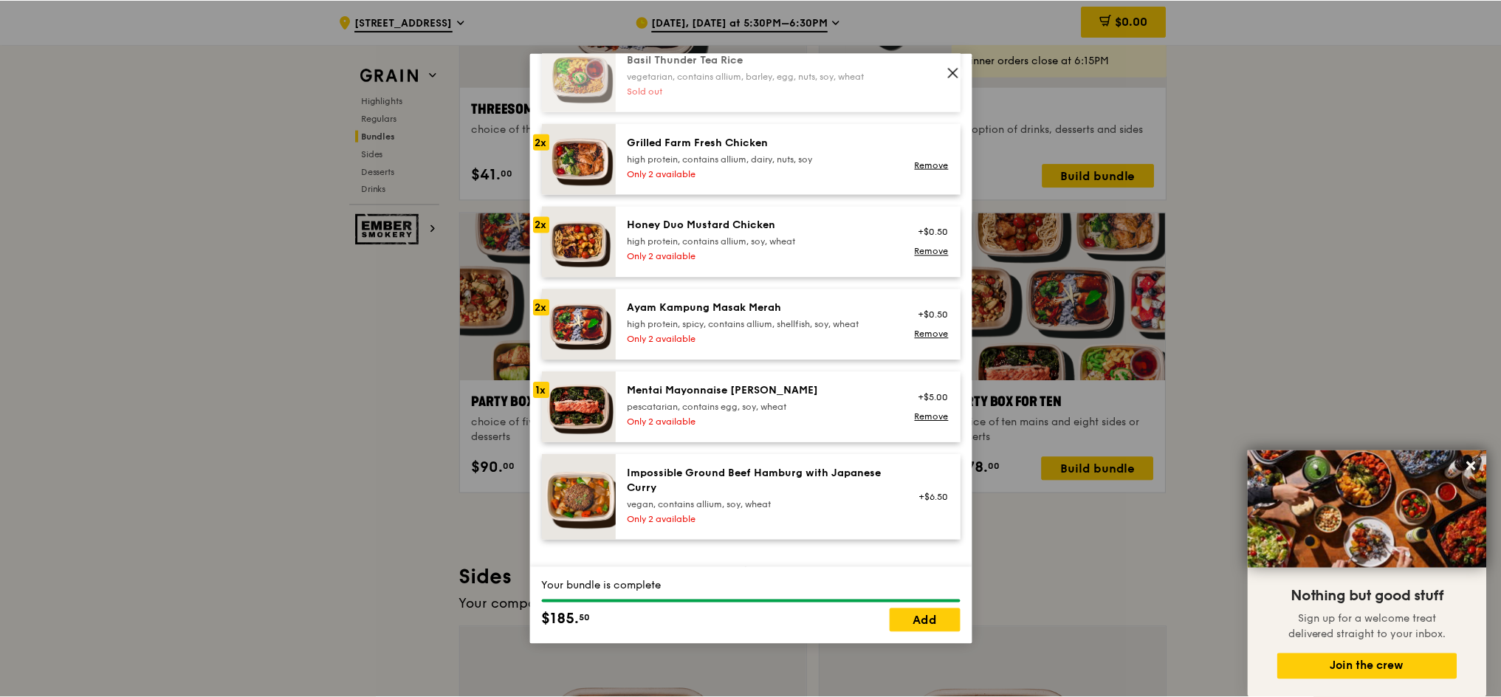
scroll to position [400, 0]
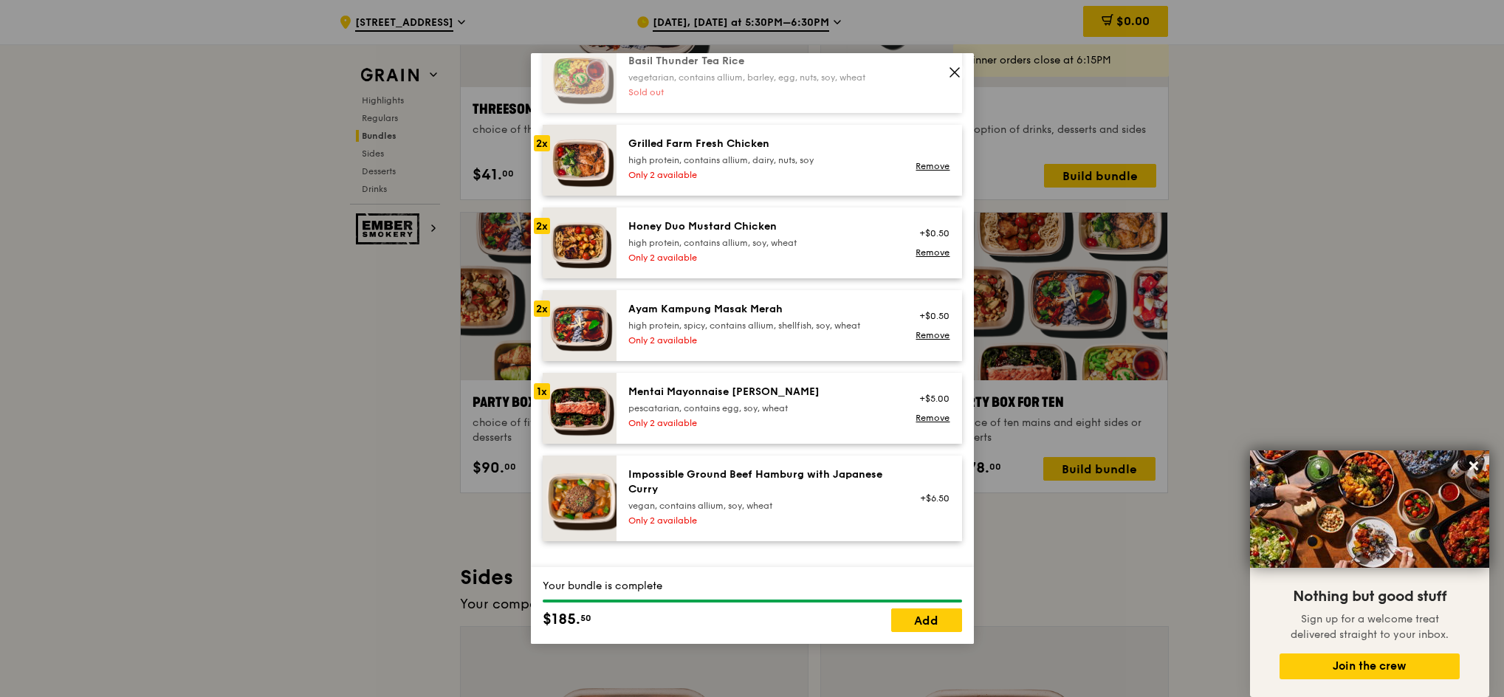
click at [764, 328] on div "high protein, spicy, contains allium, shellfish, soy, wheat" at bounding box center [760, 326] width 265 height 12
click at [919, 337] on link "Remove" at bounding box center [933, 335] width 34 height 10
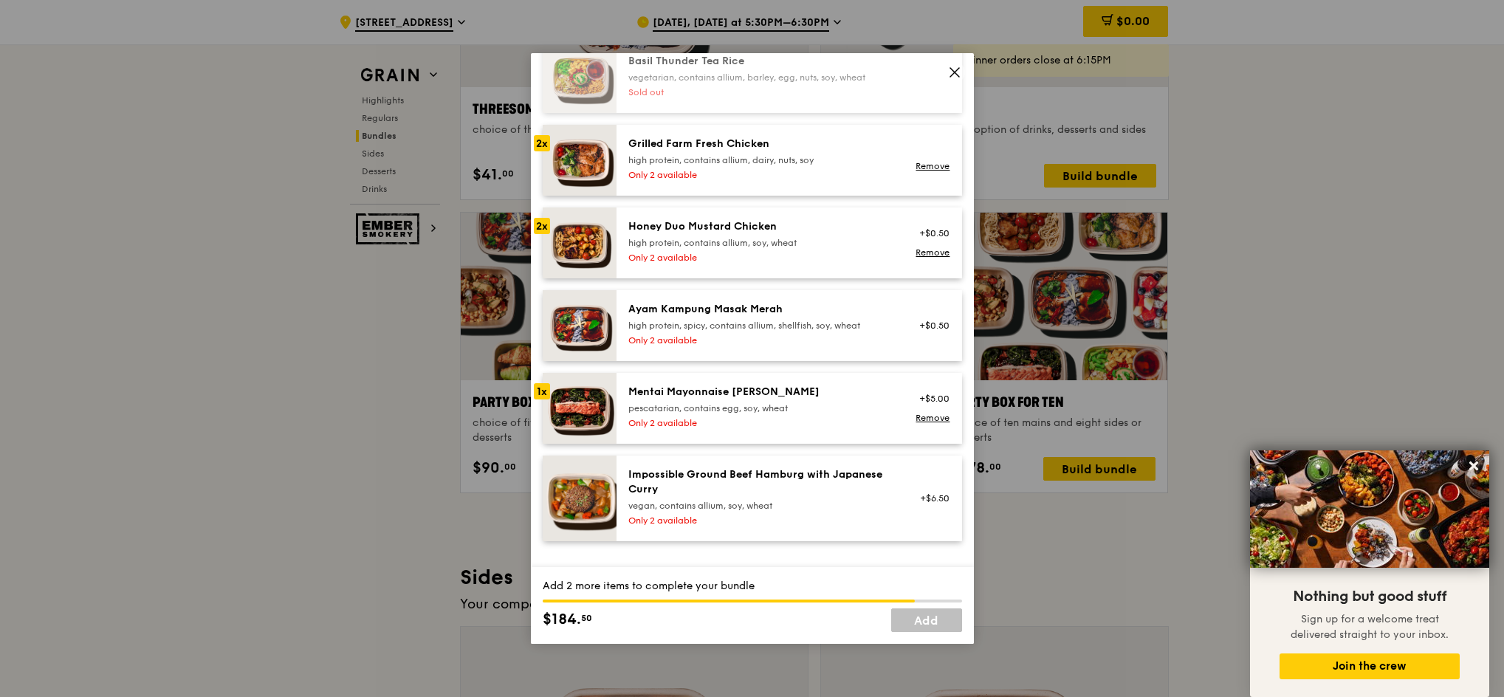
click at [874, 329] on div "high protein, spicy, contains allium, shellfish, soy, wheat" at bounding box center [760, 326] width 265 height 12
click at [843, 397] on div "Mentai Mayonnaise [PERSON_NAME]" at bounding box center [760, 392] width 265 height 15
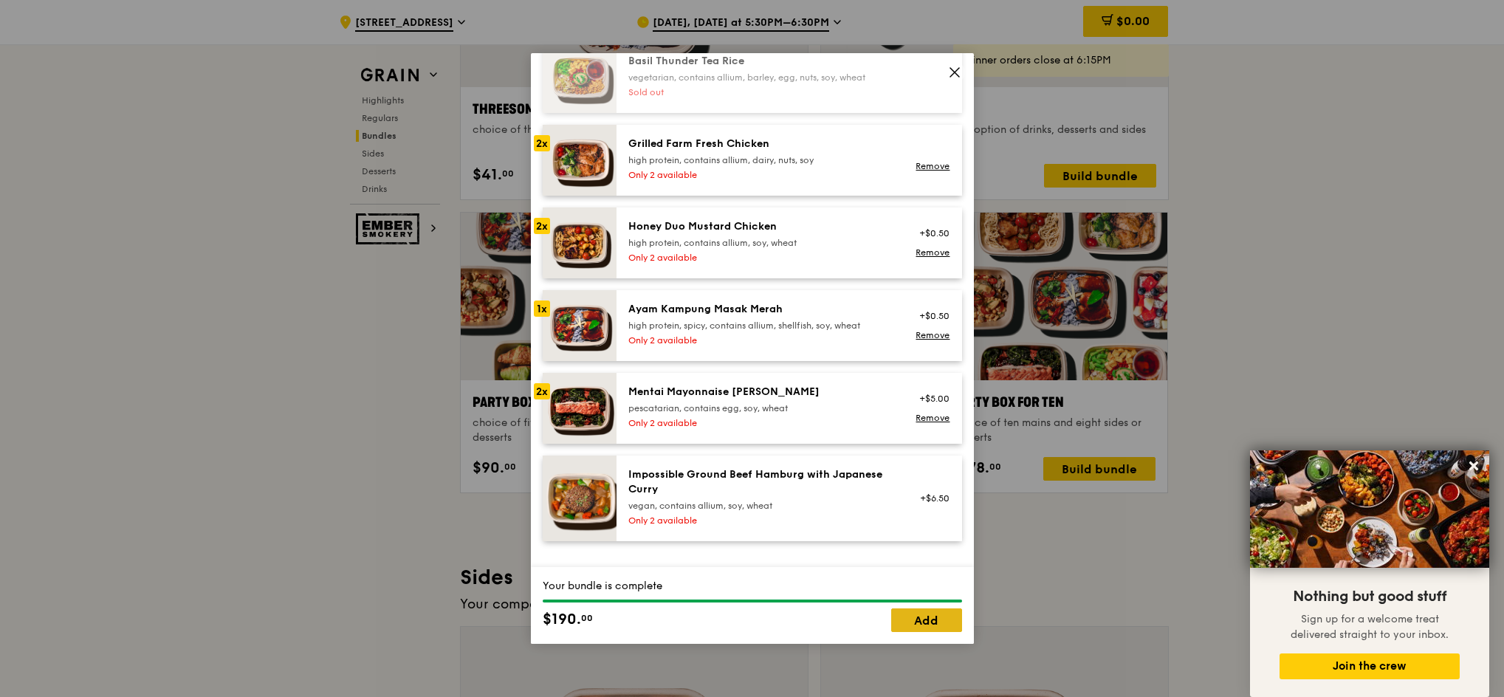
click at [909, 629] on link "Add" at bounding box center [926, 621] width 71 height 24
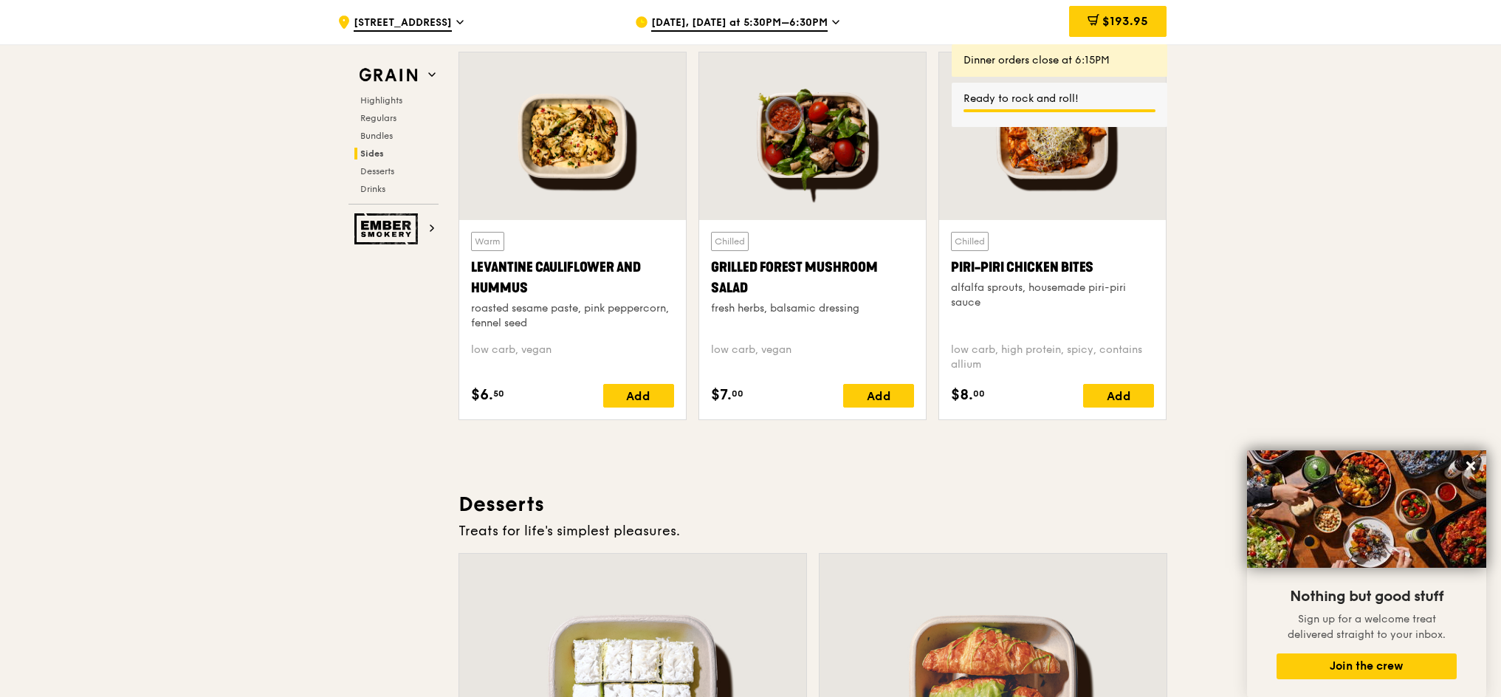
scroll to position [3880, 0]
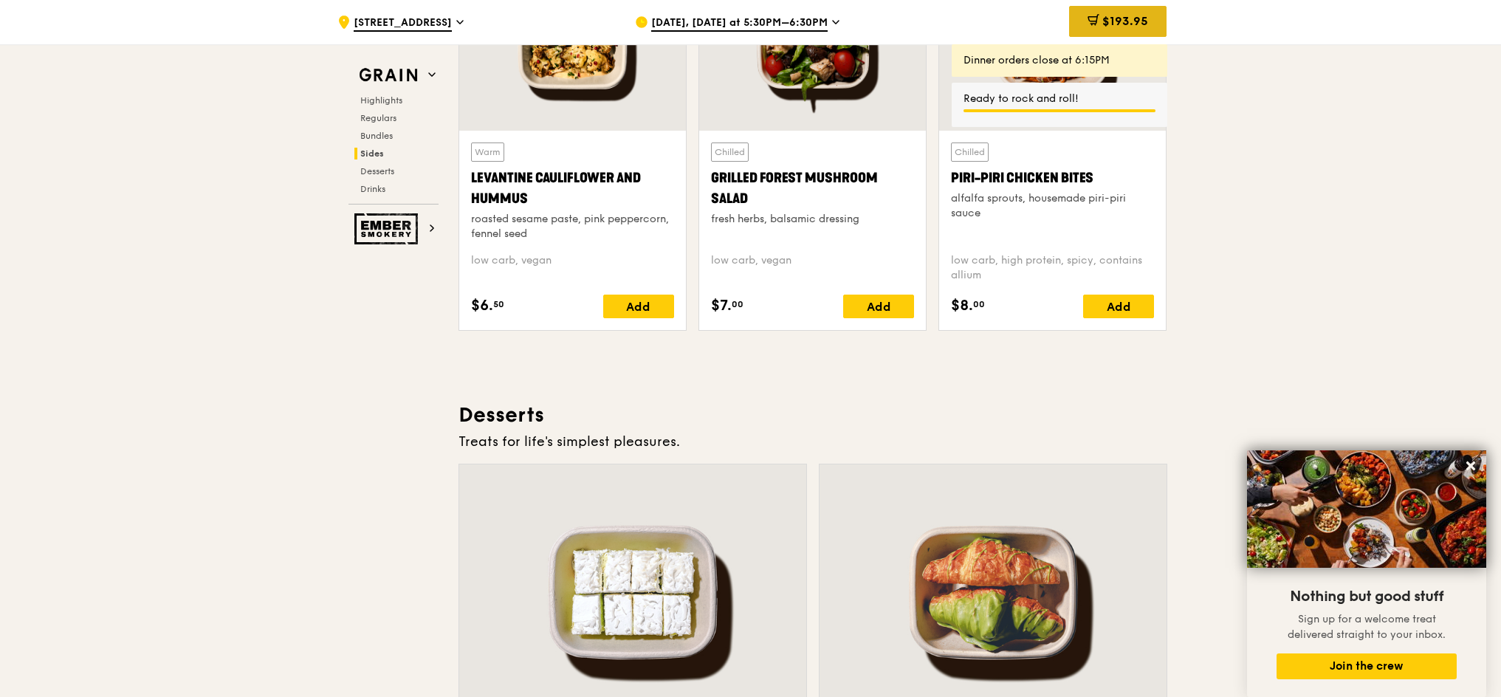
click at [1137, 30] on div "$193.95" at bounding box center [1117, 21] width 97 height 31
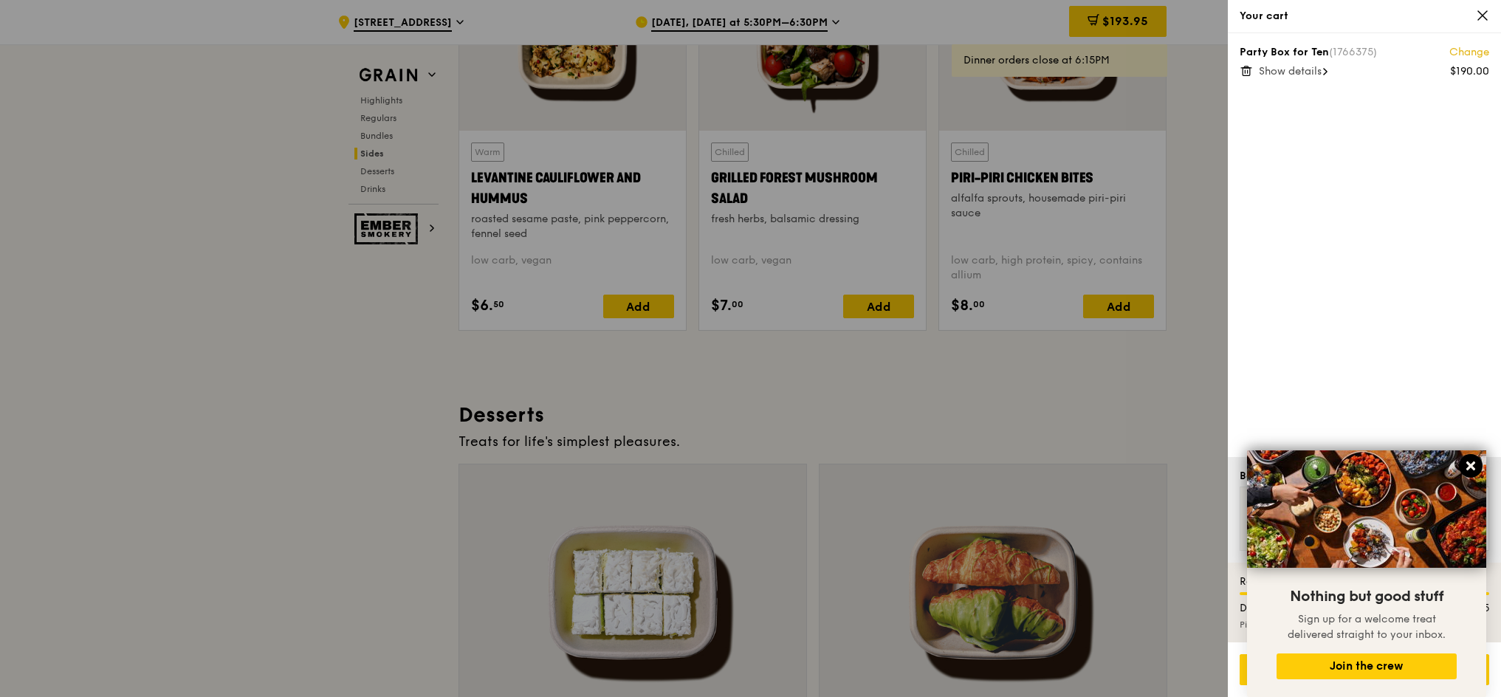
click at [1471, 466] on icon at bounding box center [1471, 466] width 9 height 9
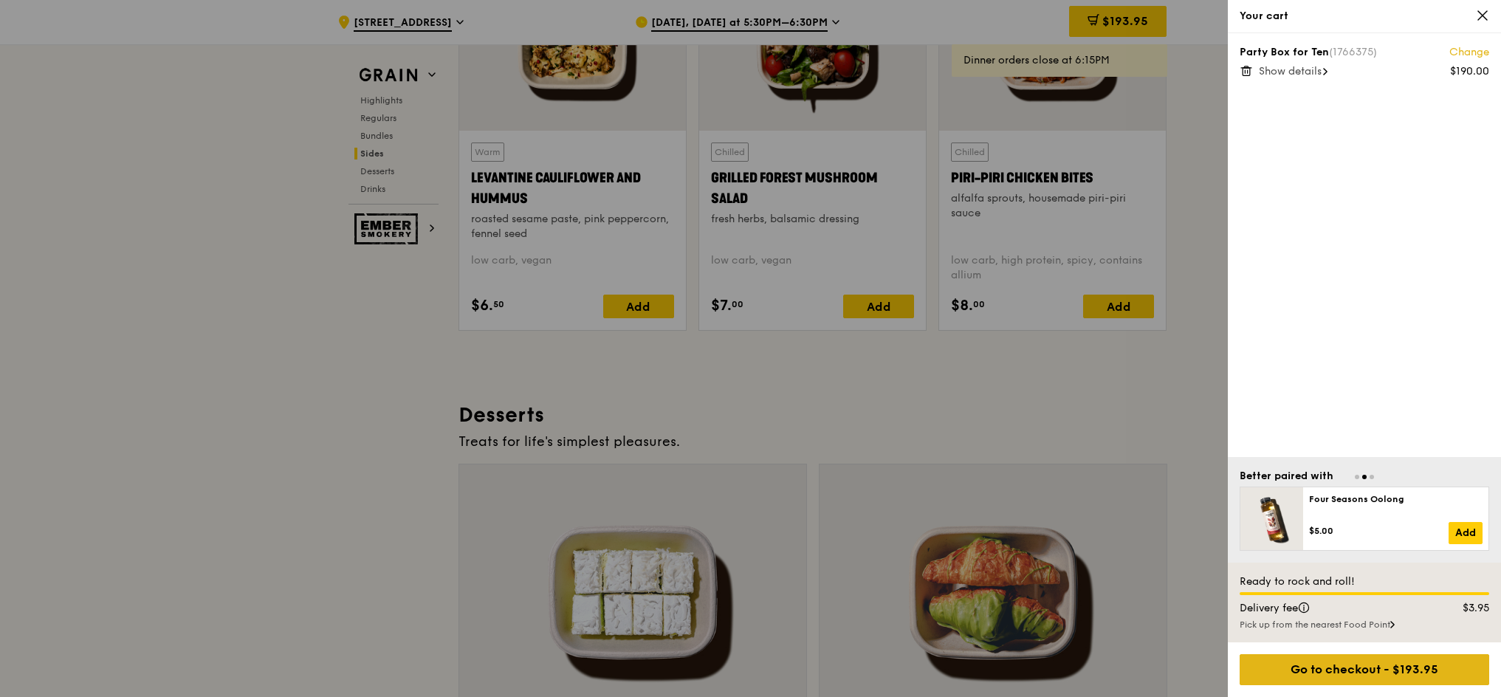
click at [1304, 664] on div "Go to checkout - $193.95" at bounding box center [1365, 669] width 250 height 31
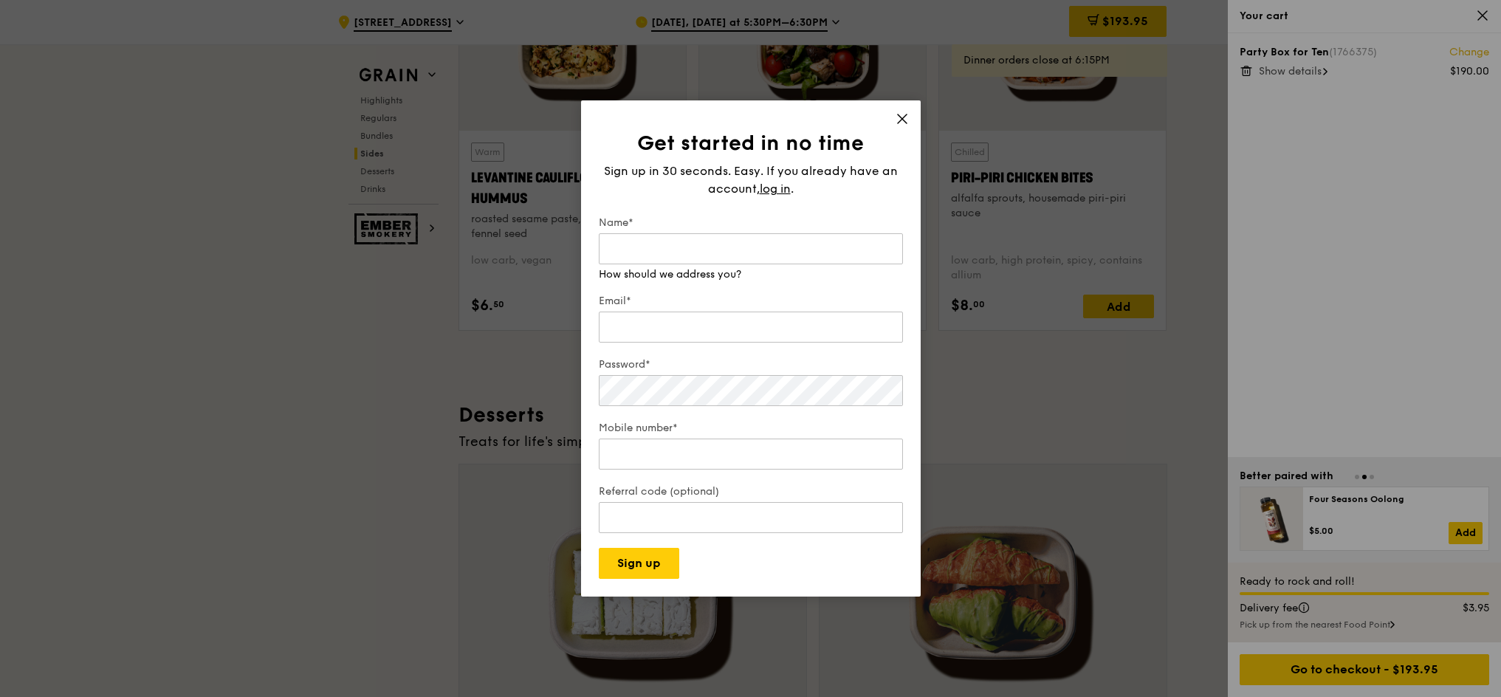
click at [896, 126] on icon at bounding box center [902, 118] width 13 height 13
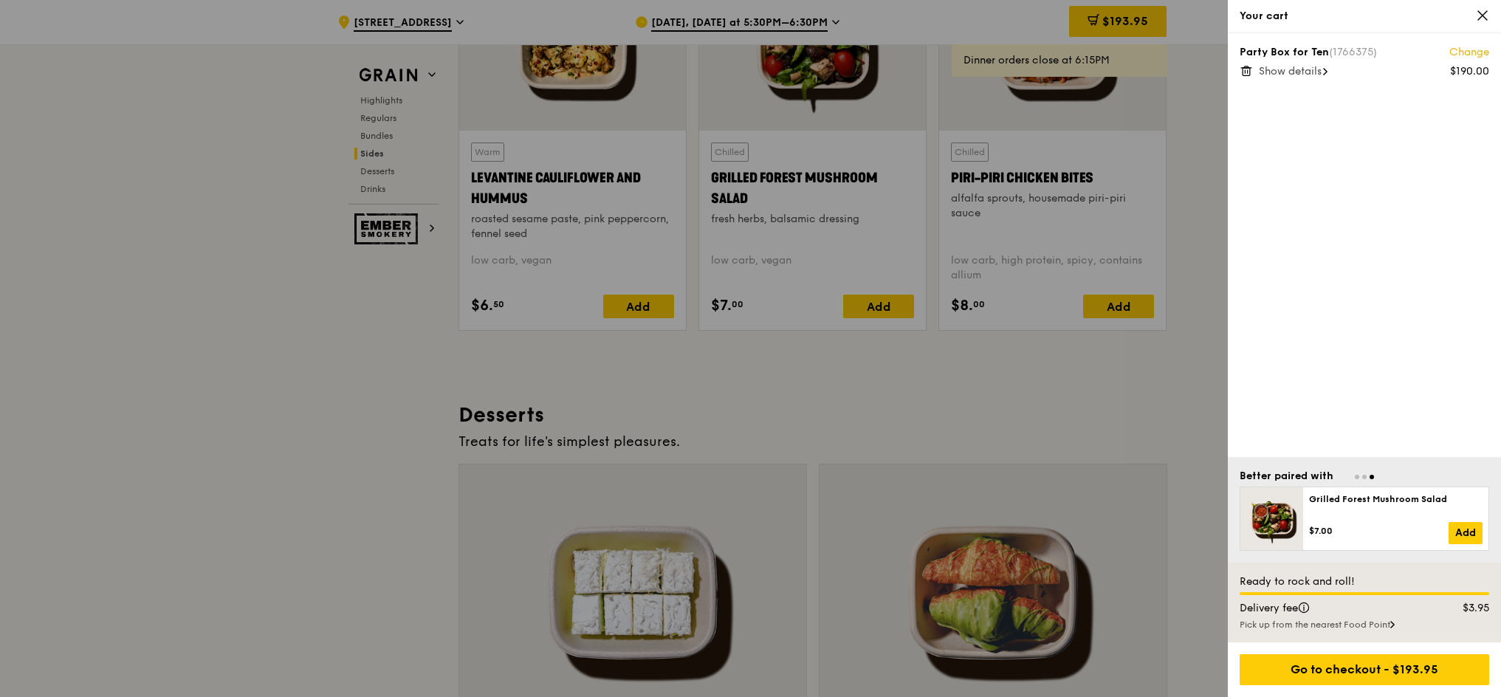
click at [1481, 7] on div "Your cart" at bounding box center [1364, 16] width 273 height 33
click at [1482, 10] on icon at bounding box center [1482, 15] width 13 height 13
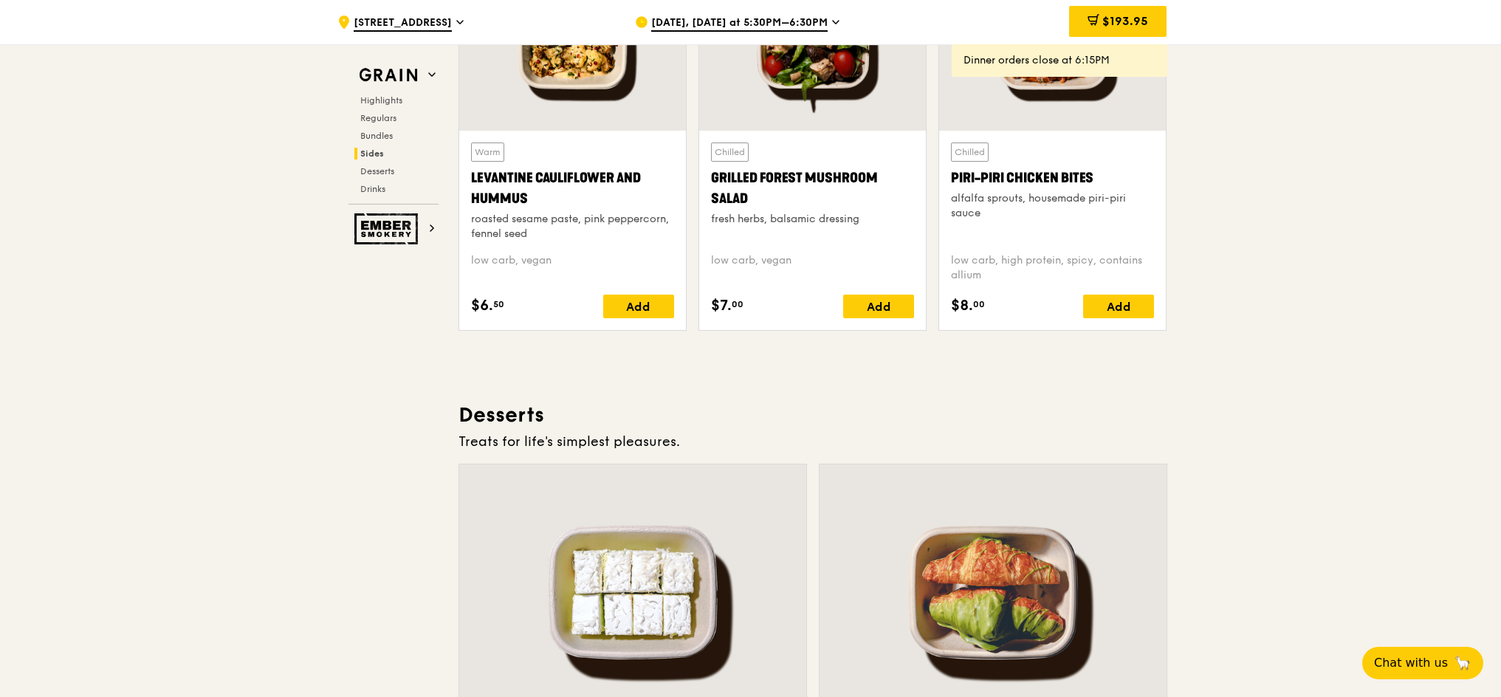
click at [418, 19] on span "[STREET_ADDRESS]" at bounding box center [403, 24] width 98 height 16
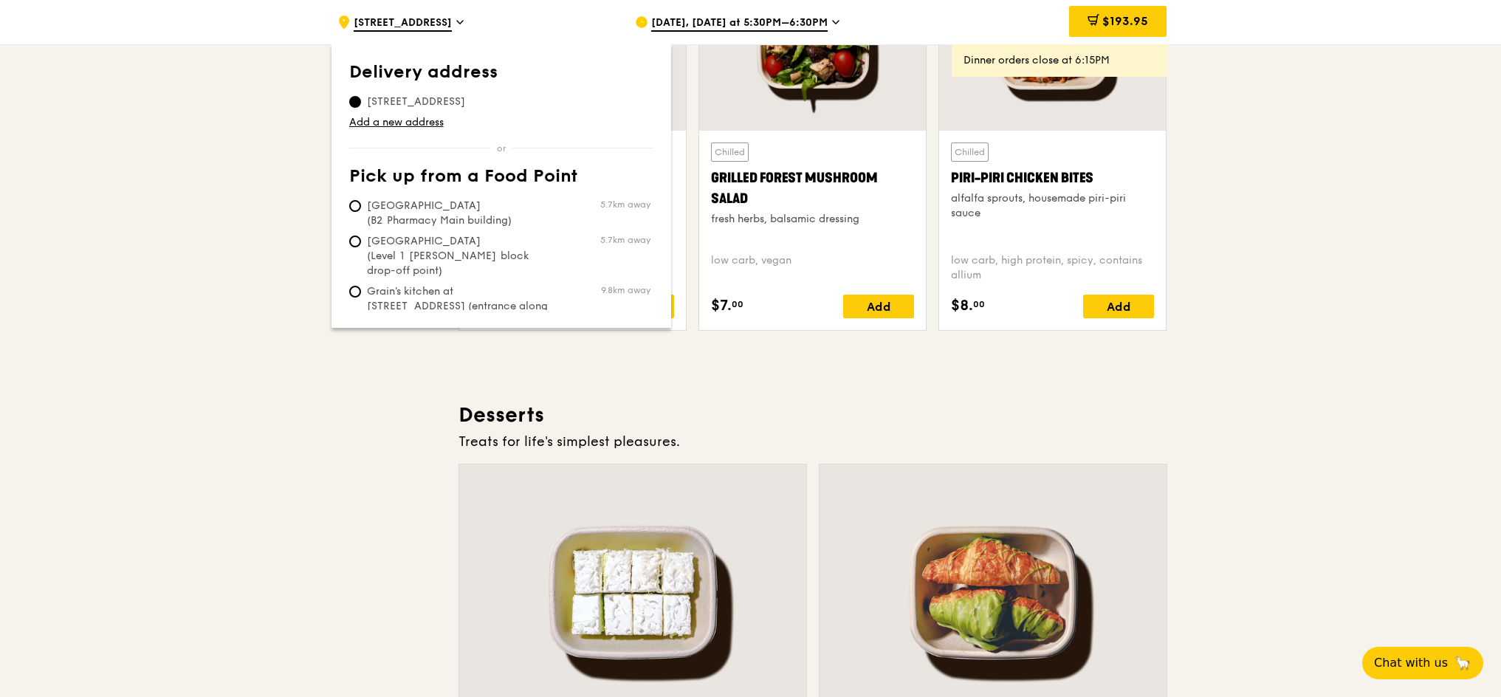
drag, startPoint x: 1144, startPoint y: 151, endPoint x: 1165, endPoint y: 168, distance: 26.9
click at [1165, 168] on div "Chilled Piri-piri Chicken Bites alfalfa sprouts, housemade piri-piri sauce low …" at bounding box center [1052, 230] width 227 height 199
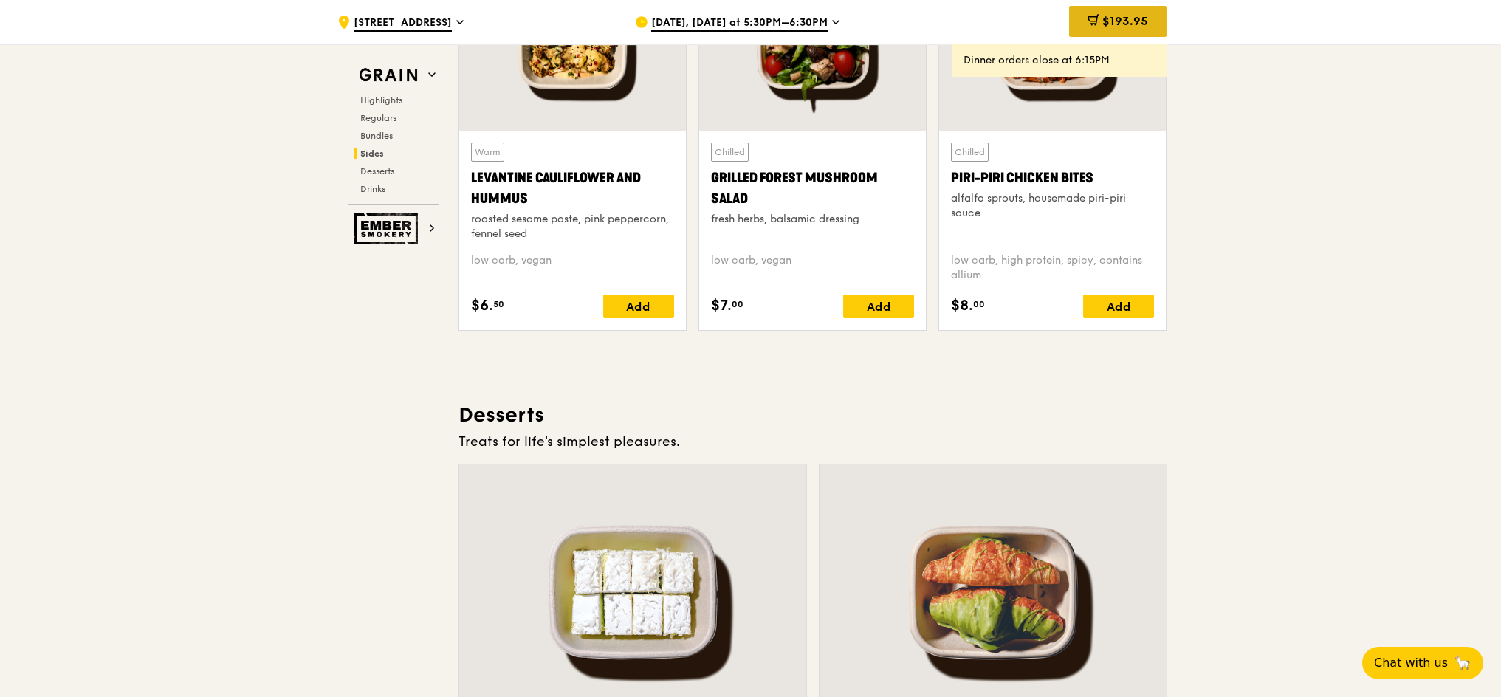
click at [1098, 16] on icon at bounding box center [1094, 20] width 12 height 12
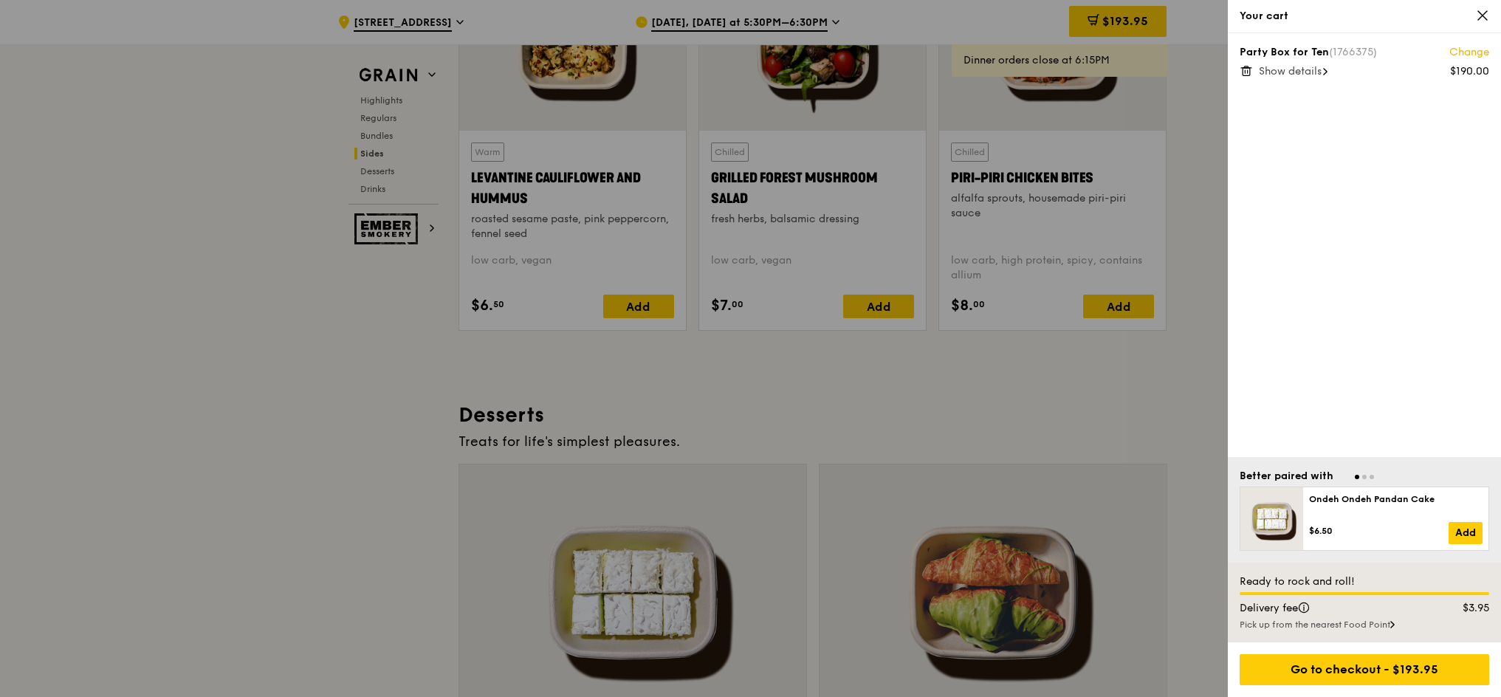
click at [826, 16] on div at bounding box center [750, 348] width 1501 height 697
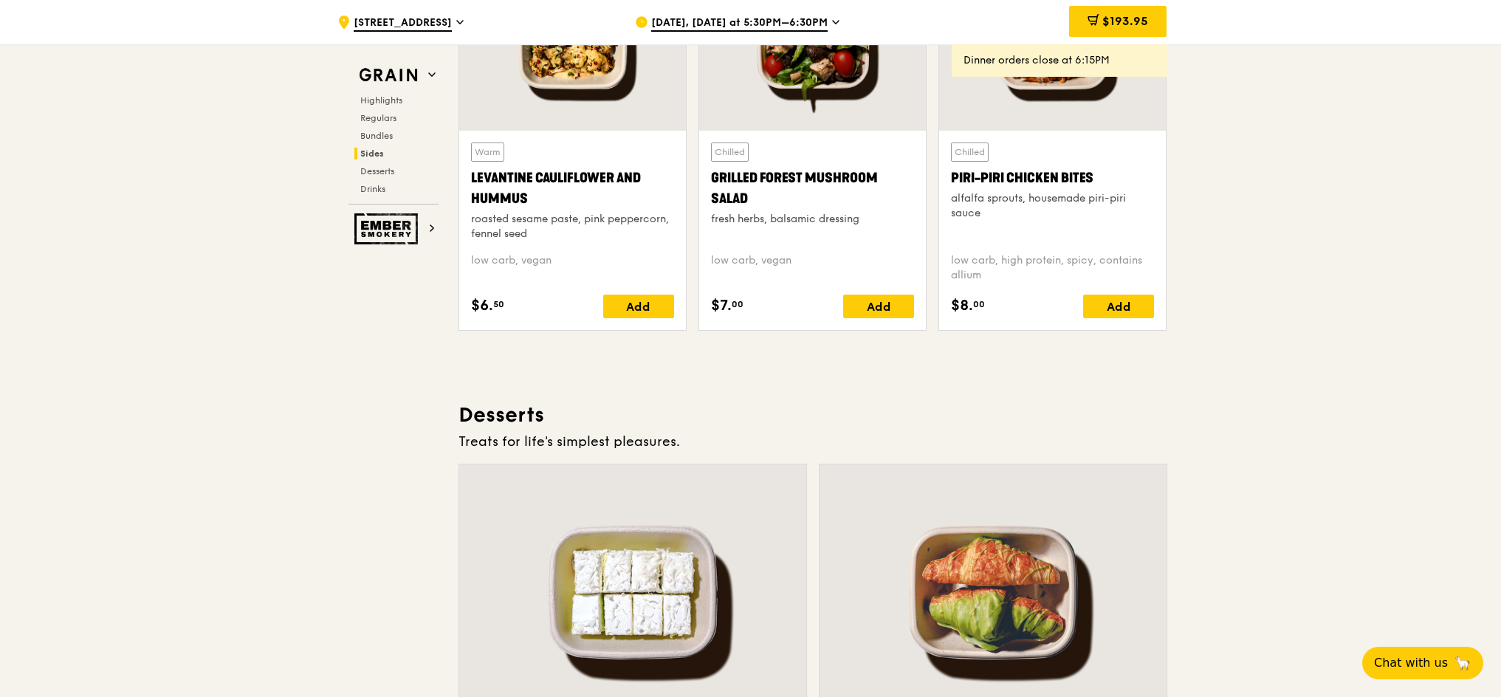
click at [431, 16] on span "[STREET_ADDRESS]" at bounding box center [403, 24] width 98 height 16
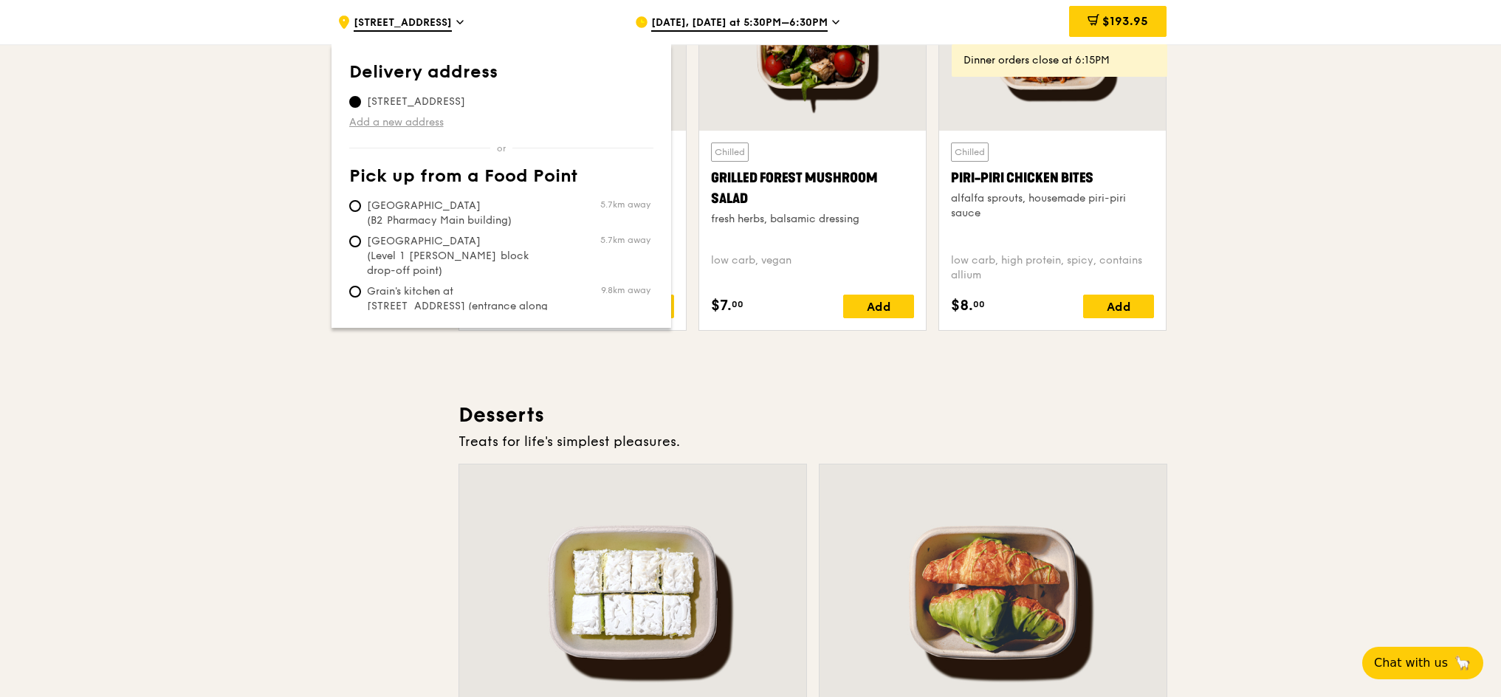
click at [394, 123] on link "Add a new address" at bounding box center [501, 122] width 304 height 15
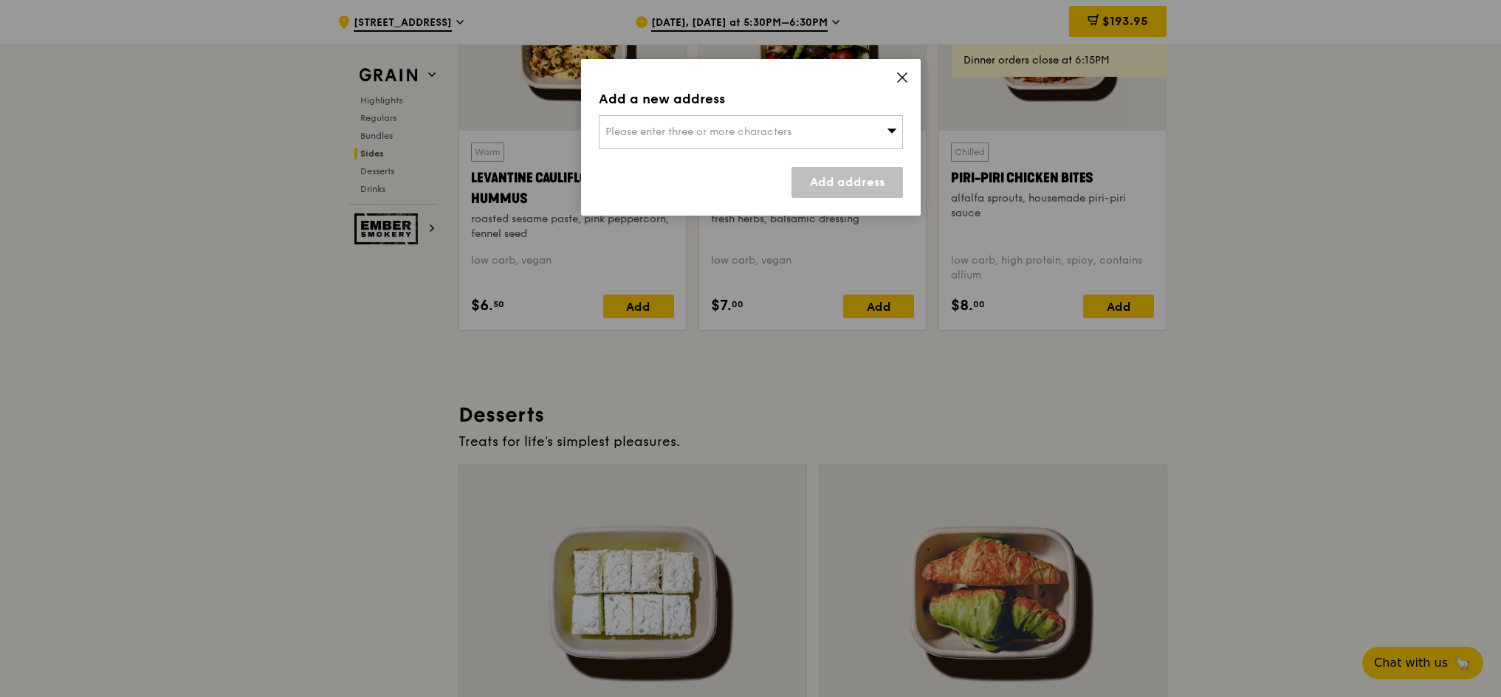
click at [716, 134] on span "Please enter three or more characters" at bounding box center [699, 132] width 186 height 13
drag, startPoint x: 897, startPoint y: 88, endPoint x: 902, endPoint y: 81, distance: 8.0
click at [901, 83] on span at bounding box center [902, 80] width 13 height 16
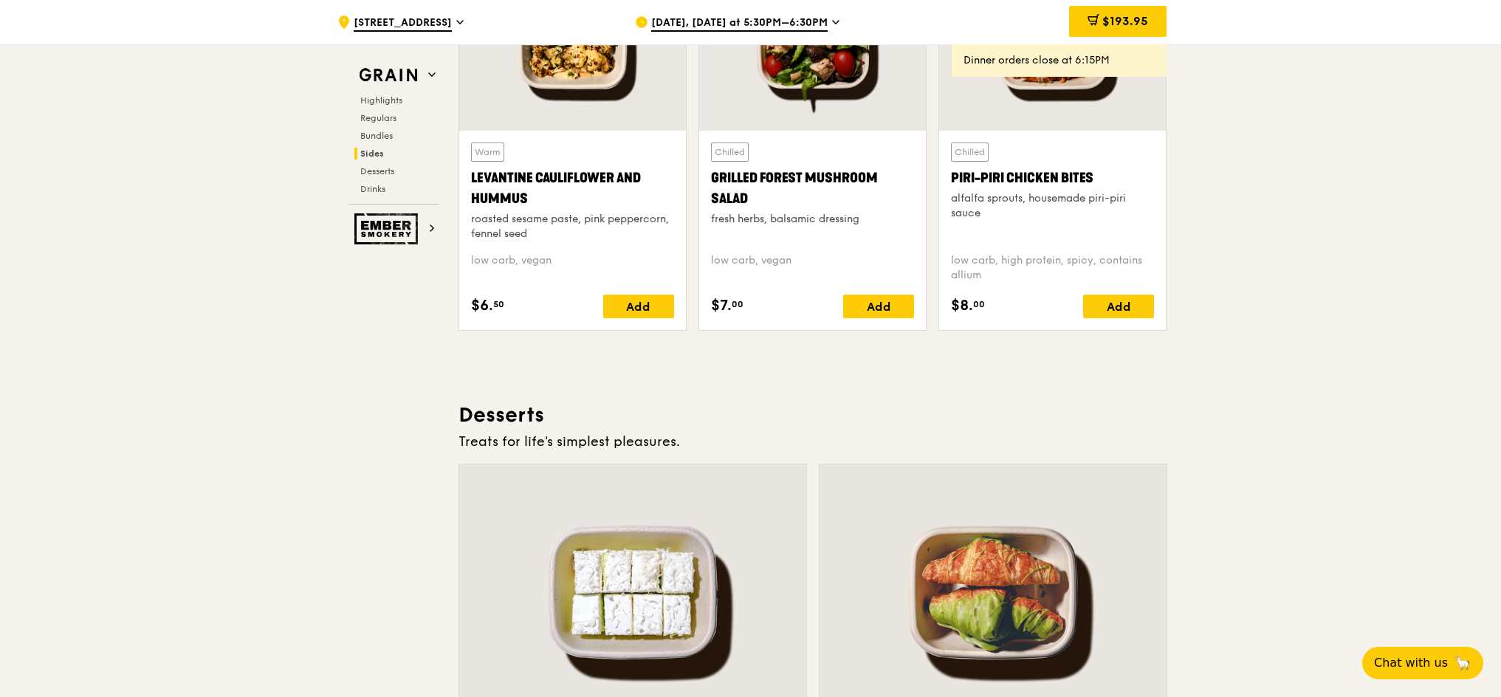
click at [806, 14] on div "[DATE], [DATE] at 5:30PM–6:30PM" at bounding box center [772, 22] width 274 height 44
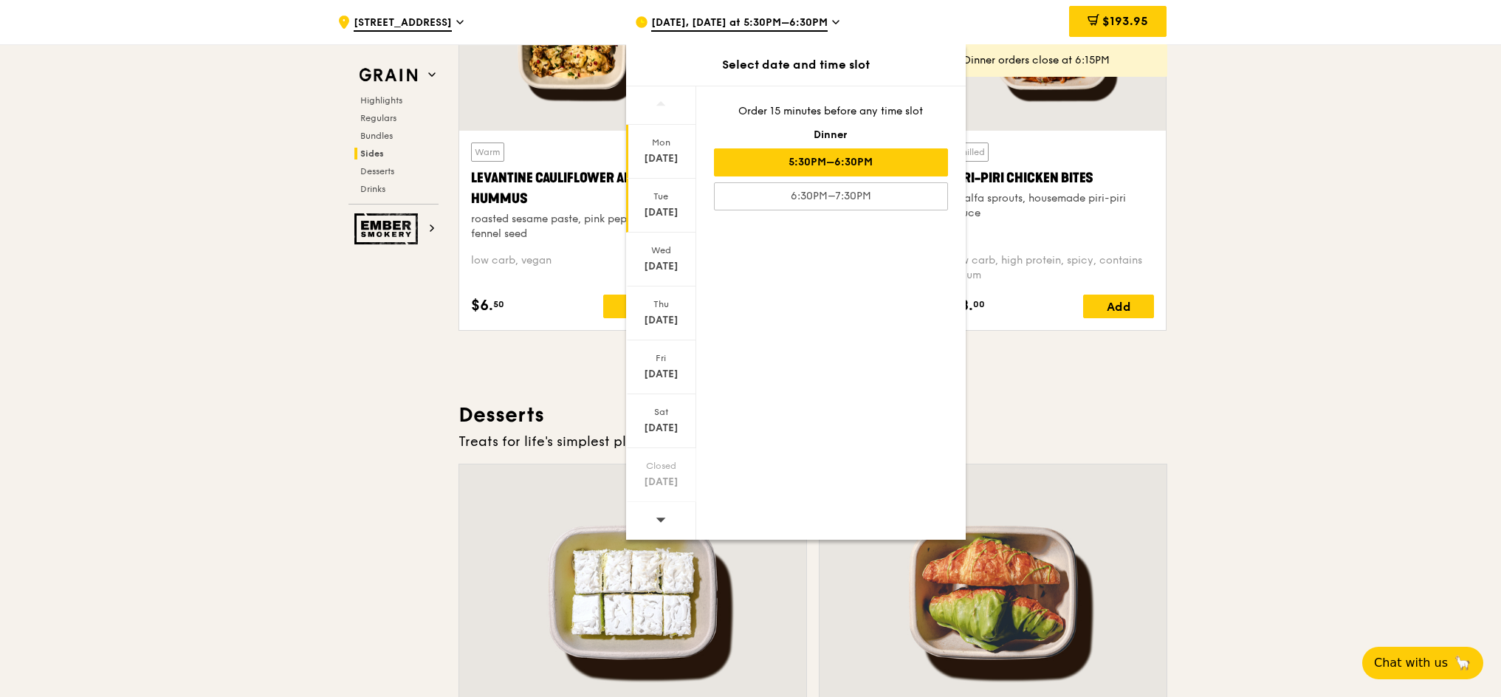
click at [628, 207] on div "[DATE]" at bounding box center [661, 212] width 66 height 15
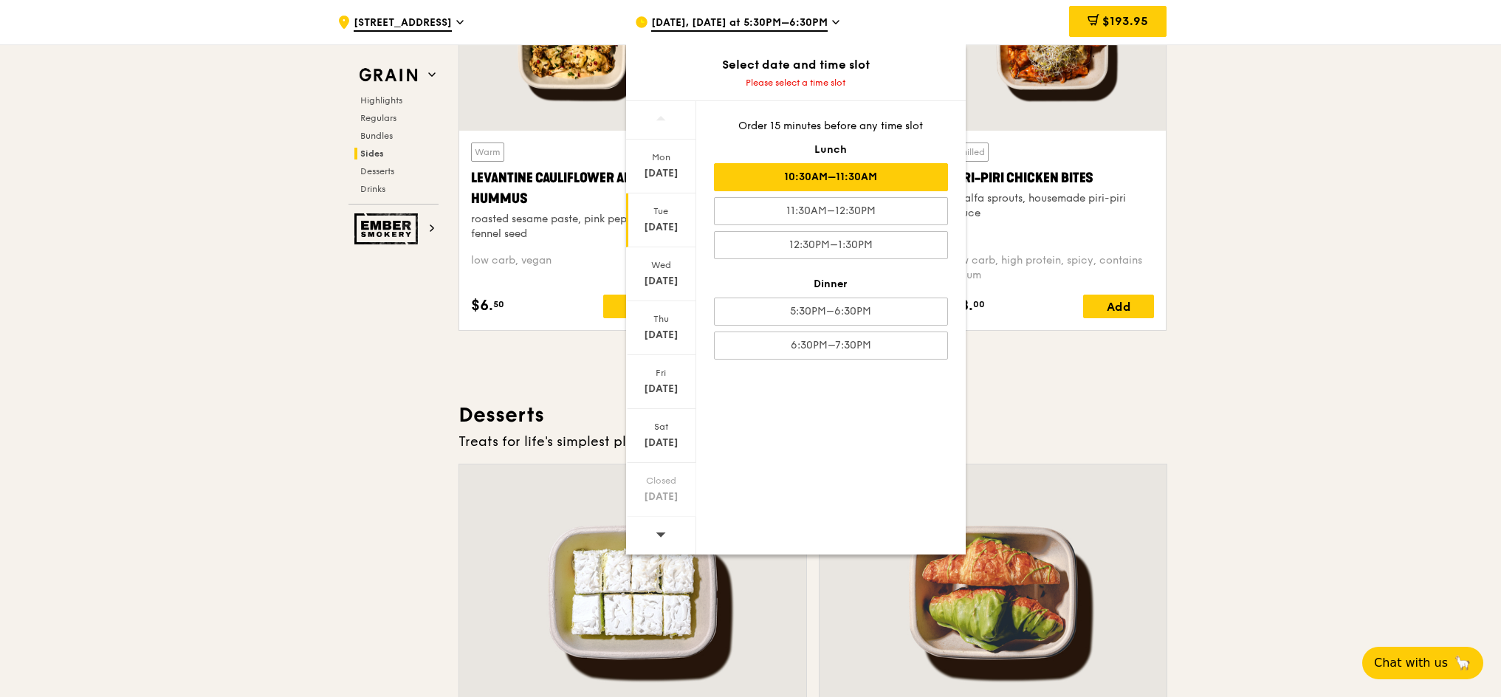
click at [787, 177] on div "10:30AM–11:30AM" at bounding box center [831, 177] width 234 height 28
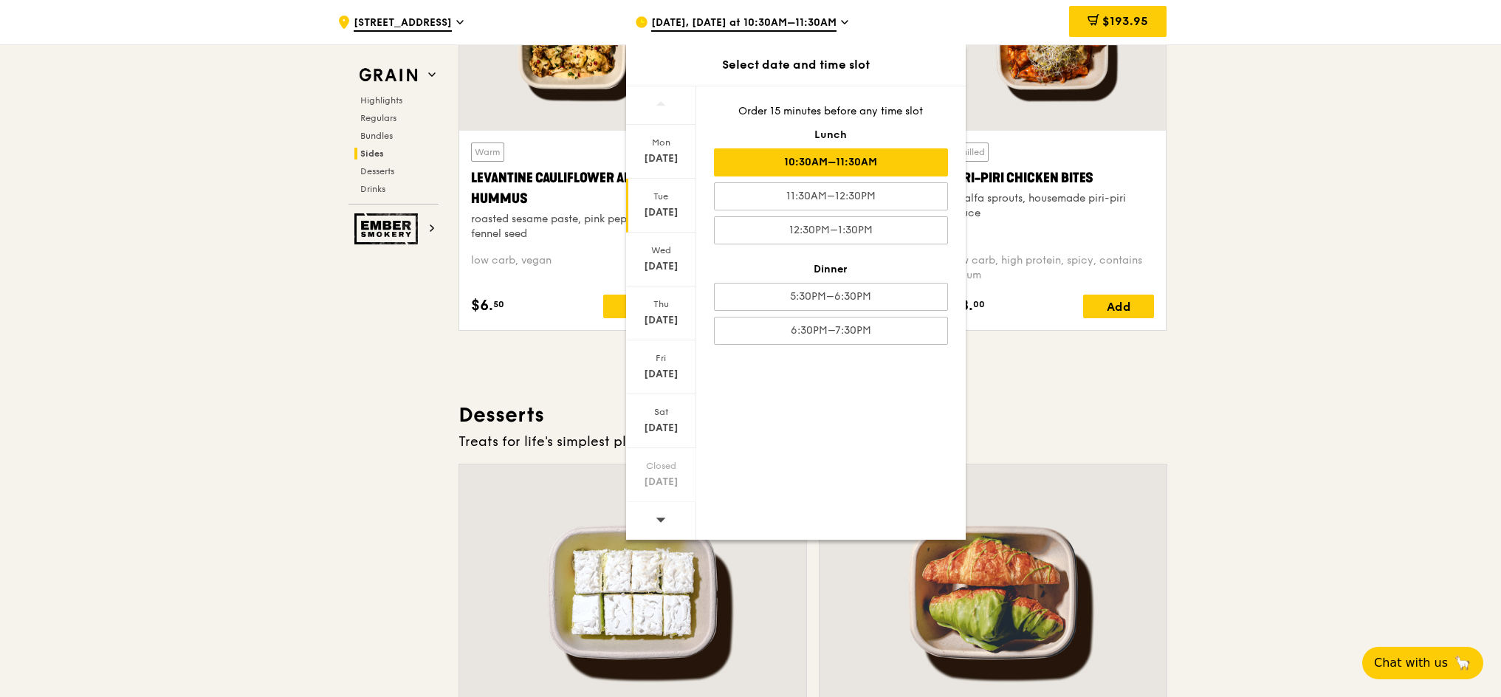
click at [1147, 405] on h3 "Desserts" at bounding box center [813, 415] width 709 height 27
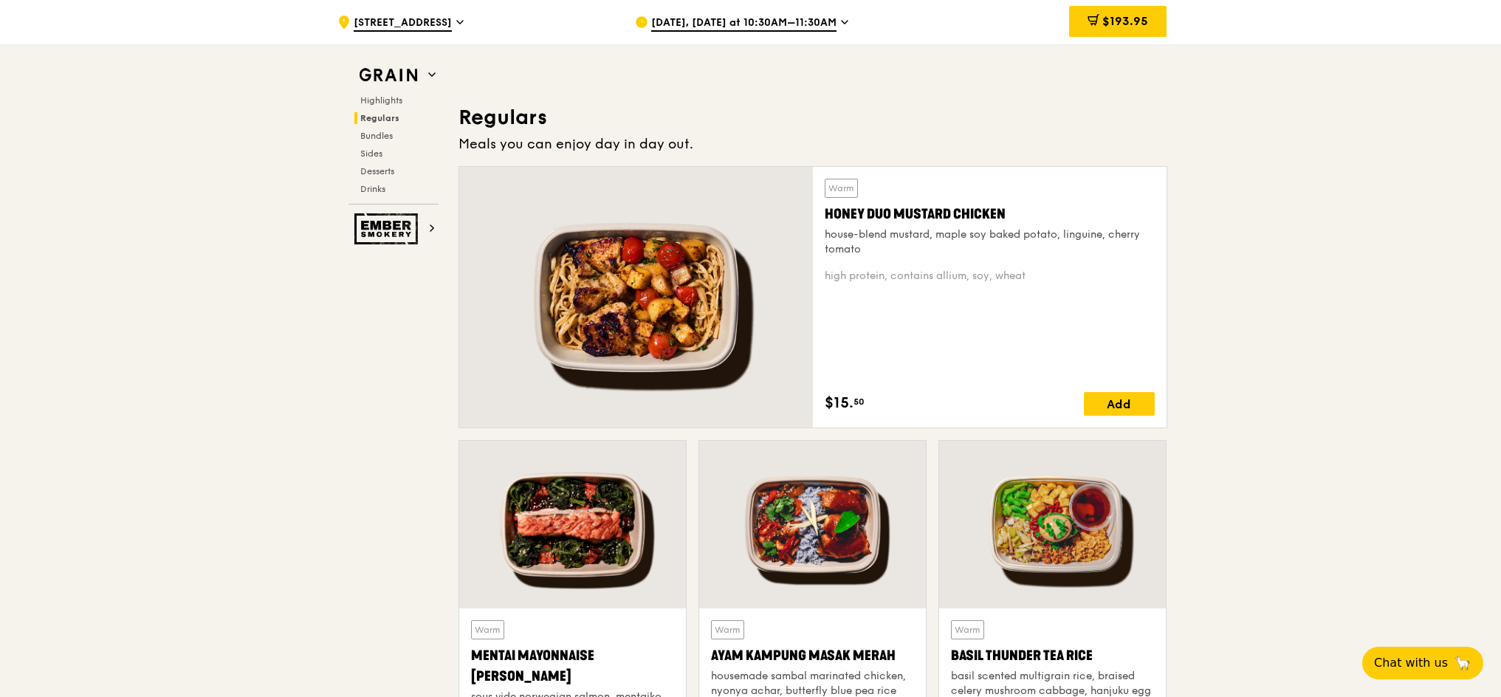
scroll to position [0, 0]
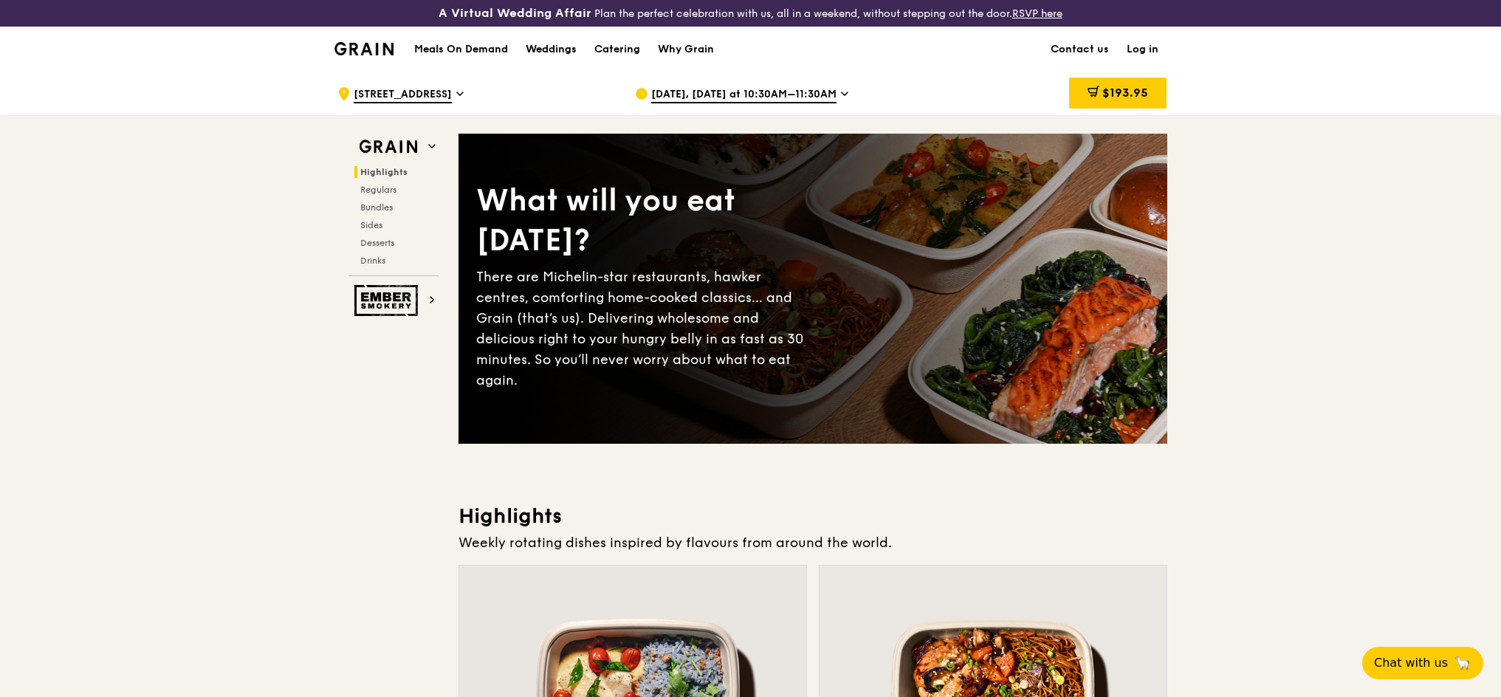
click at [562, 55] on div "Weddings" at bounding box center [551, 49] width 51 height 44
